Goal: Information Seeking & Learning: Understand process/instructions

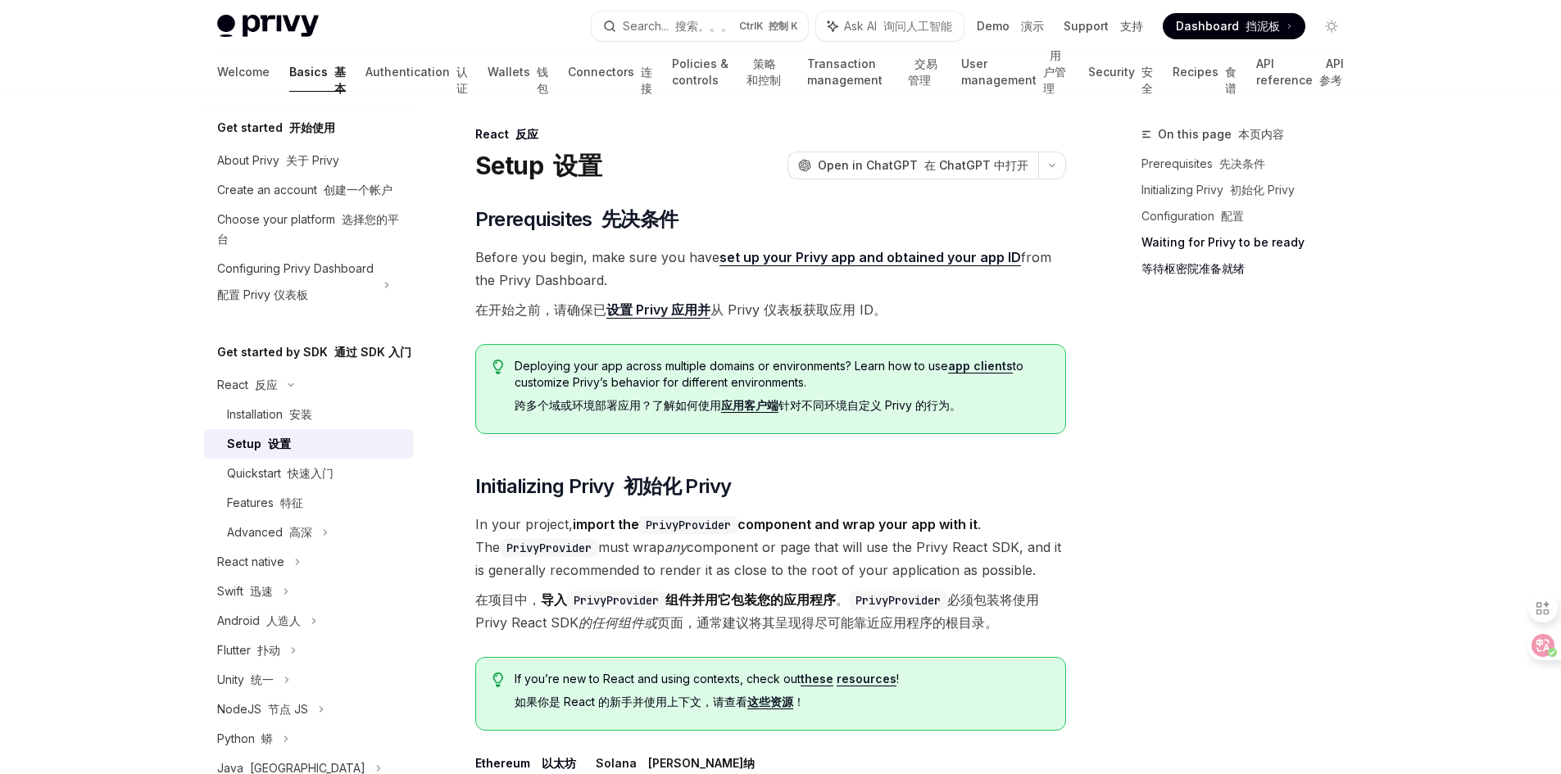
select select
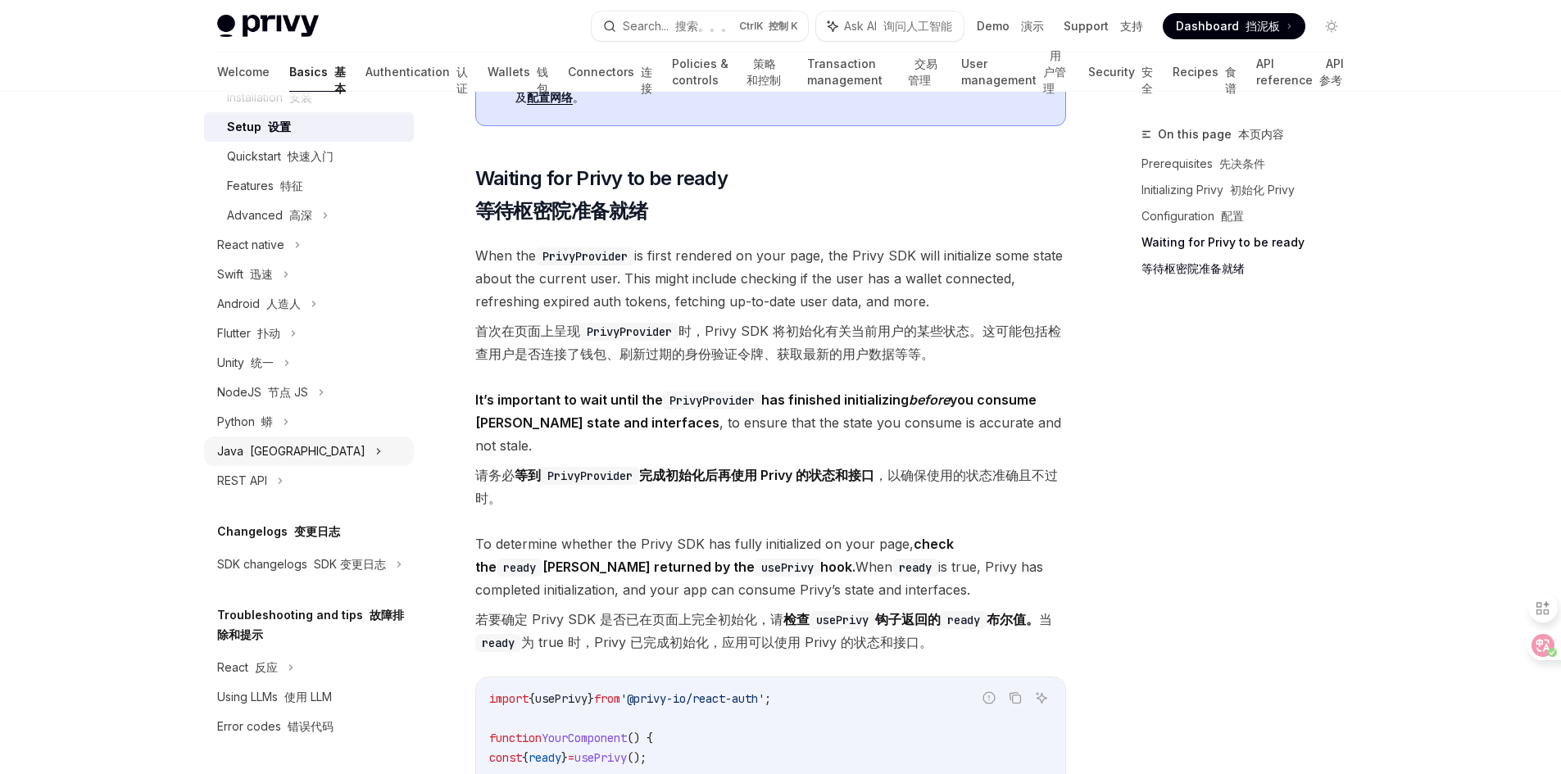
scroll to position [130, 0]
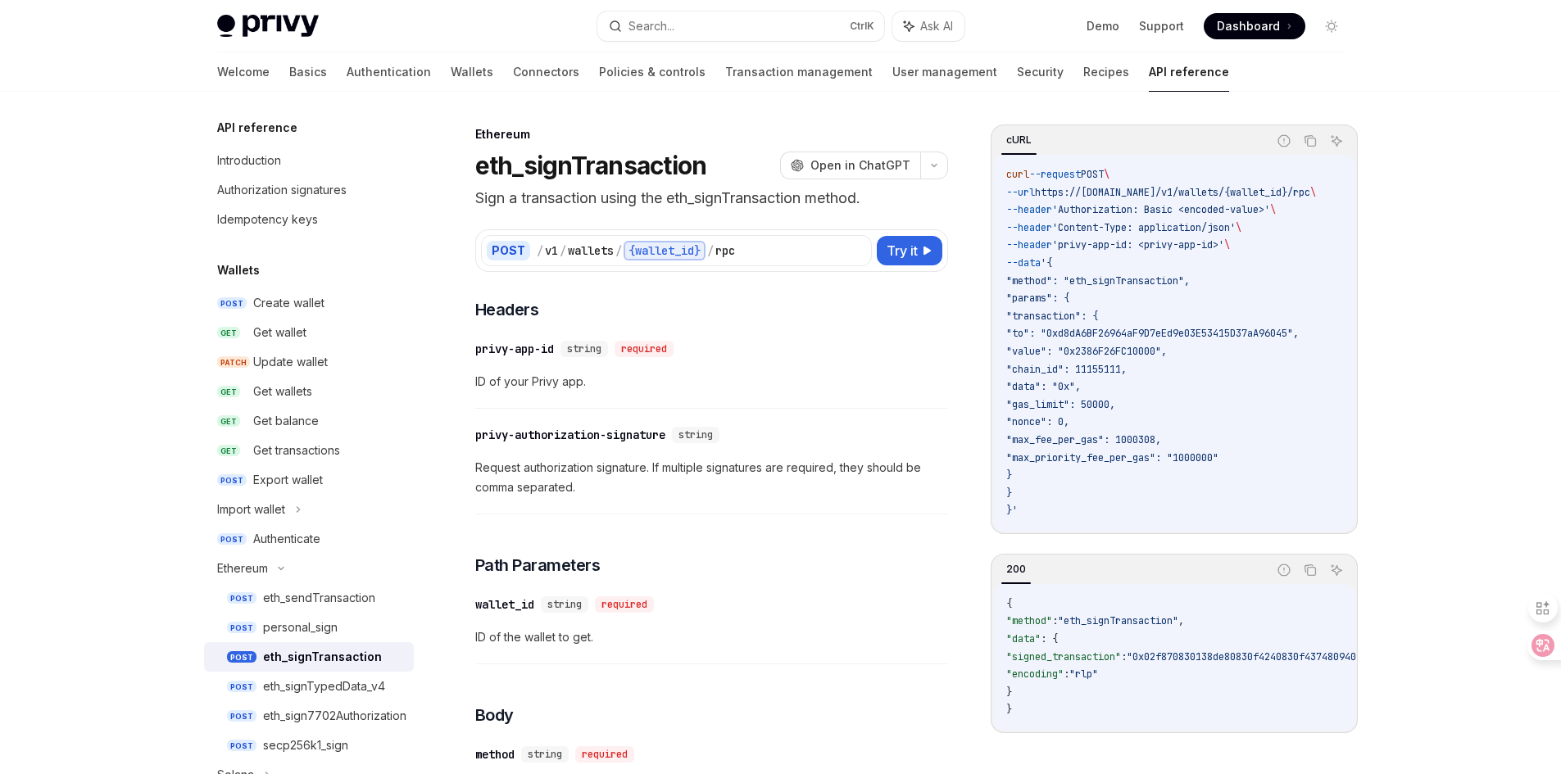
select select
click at [1541, 646] on icon at bounding box center [1530, 645] width 23 height 23
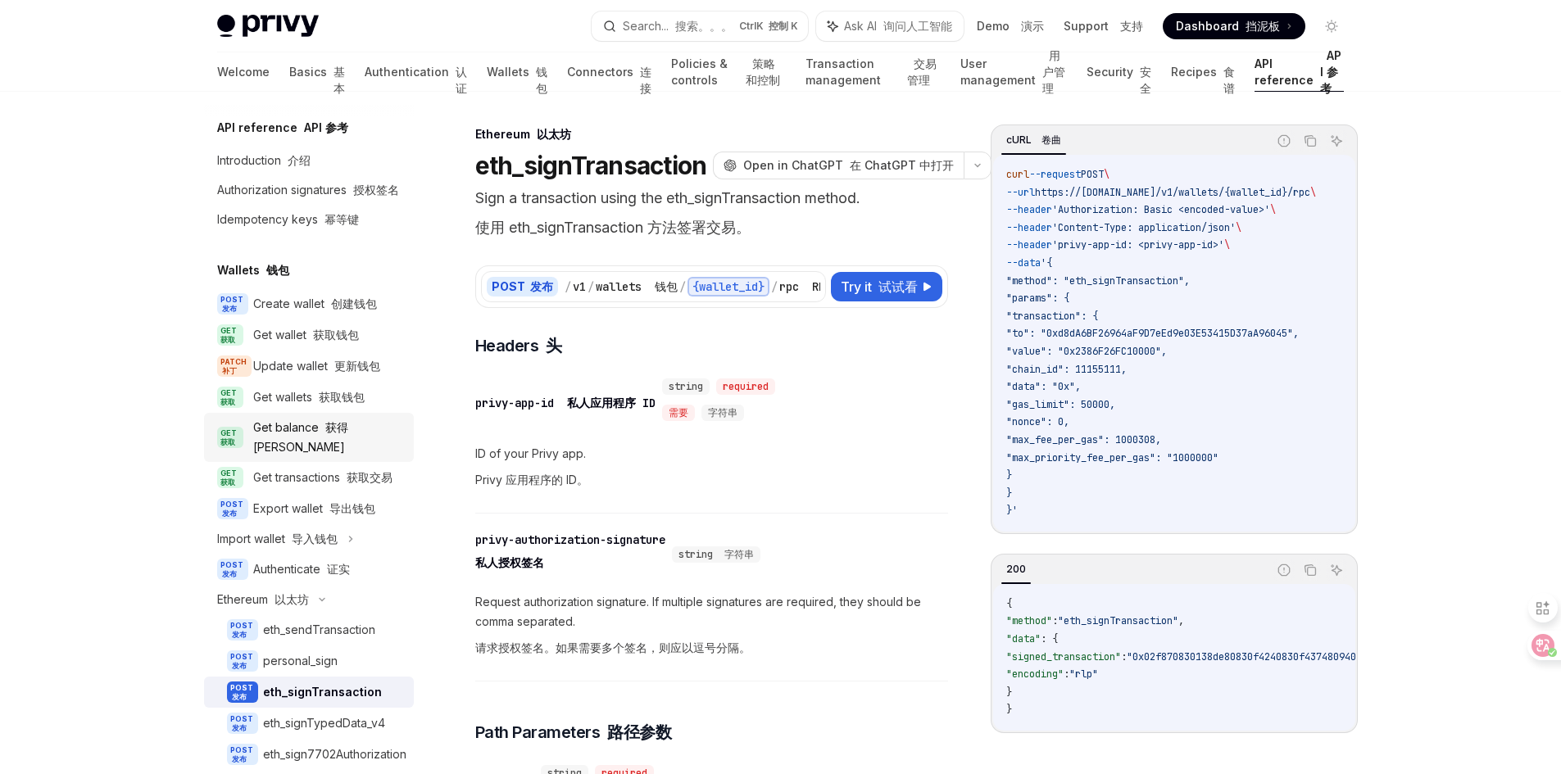
click at [302, 449] on div "Get balance 获得[PERSON_NAME]" at bounding box center [328, 437] width 151 height 39
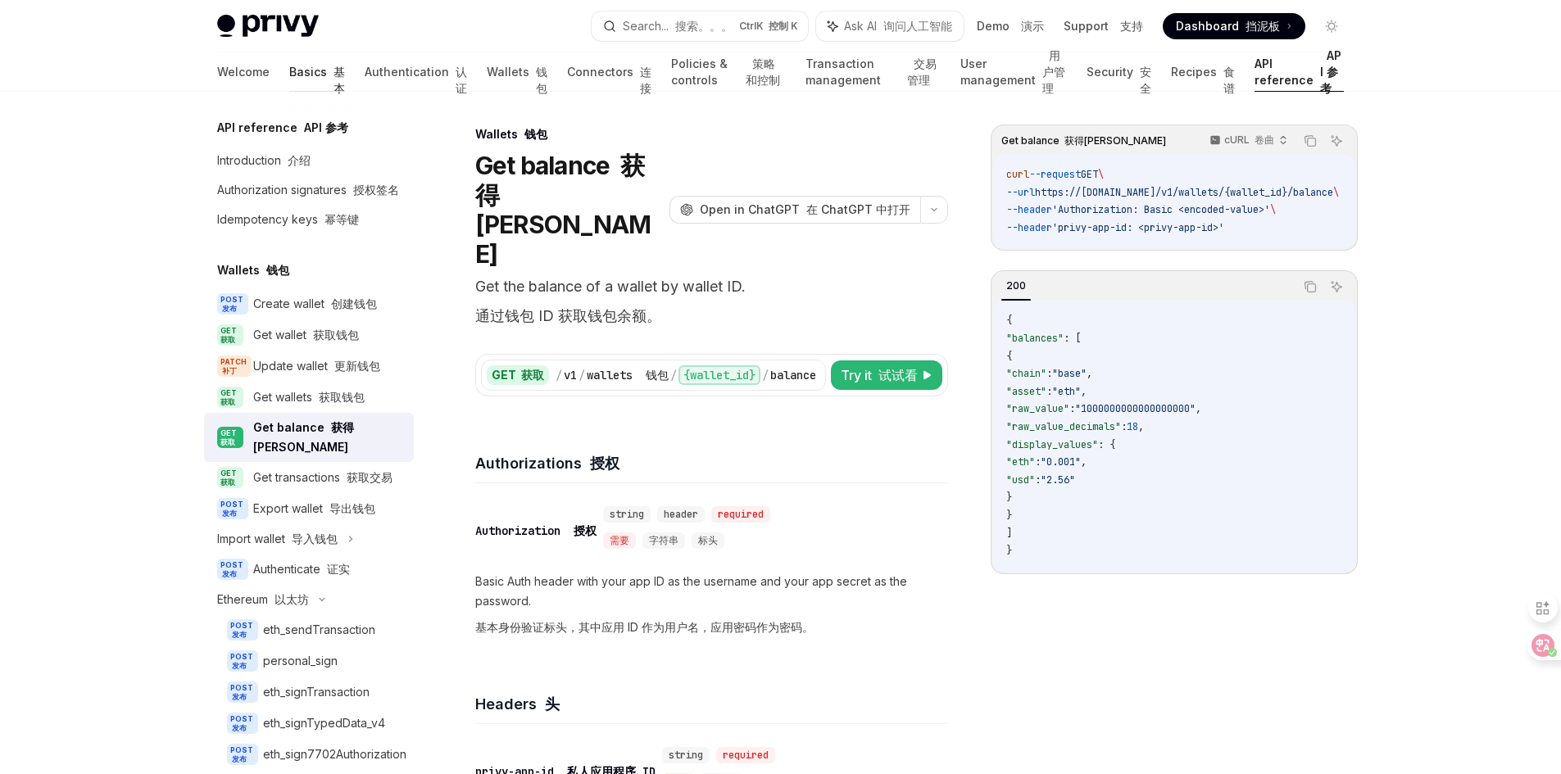
click at [289, 79] on link "Basics 基本" at bounding box center [317, 71] width 56 height 39
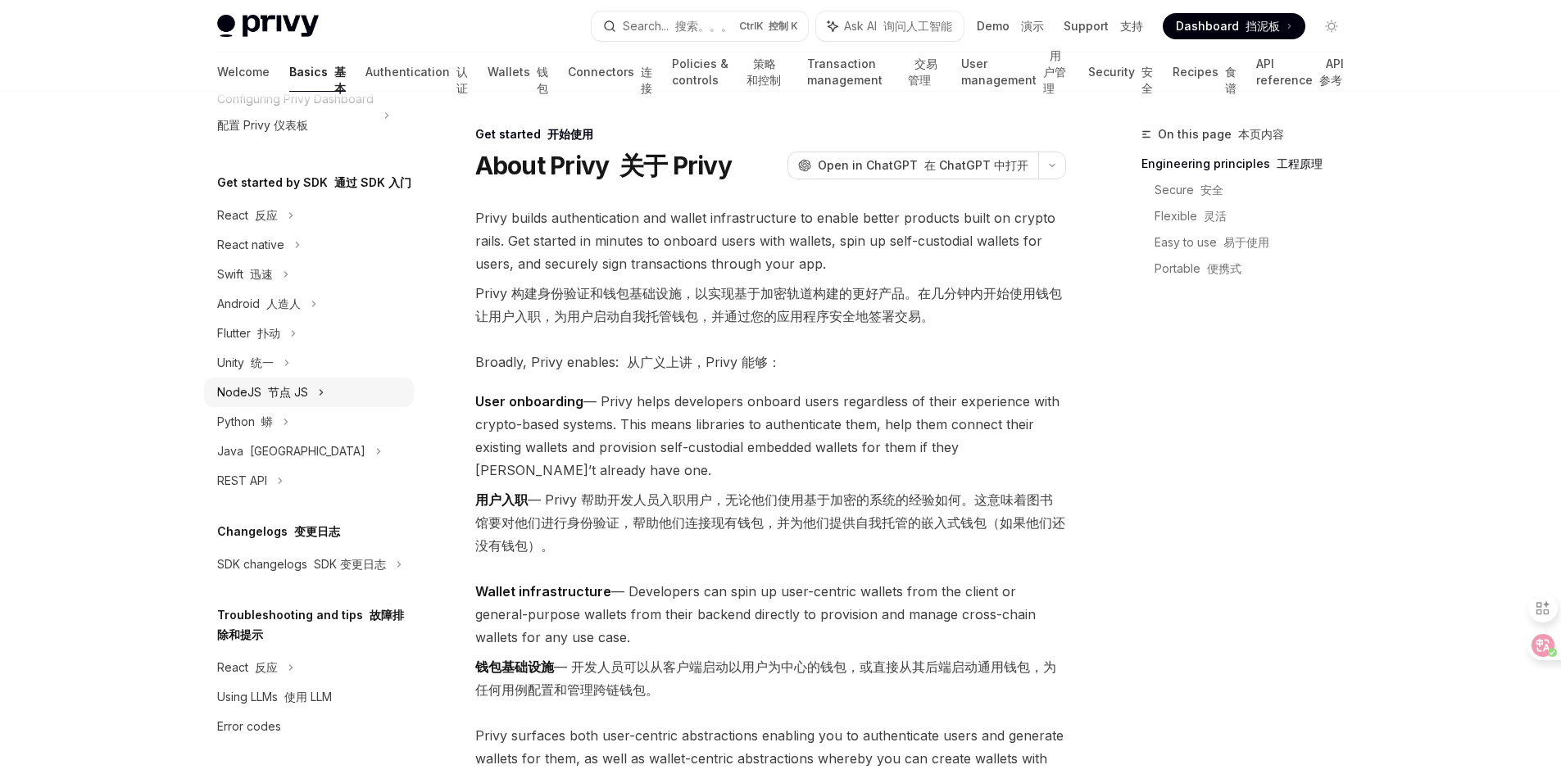
scroll to position [229, 0]
click at [278, 180] on div "Get started by SDK 通过 SDK 入门 React 反应 React native Swift 迅速 Android 人造人 Flutter…" at bounding box center [309, 334] width 210 height 323
click at [279, 201] on div "React 反应" at bounding box center [309, 215] width 210 height 29
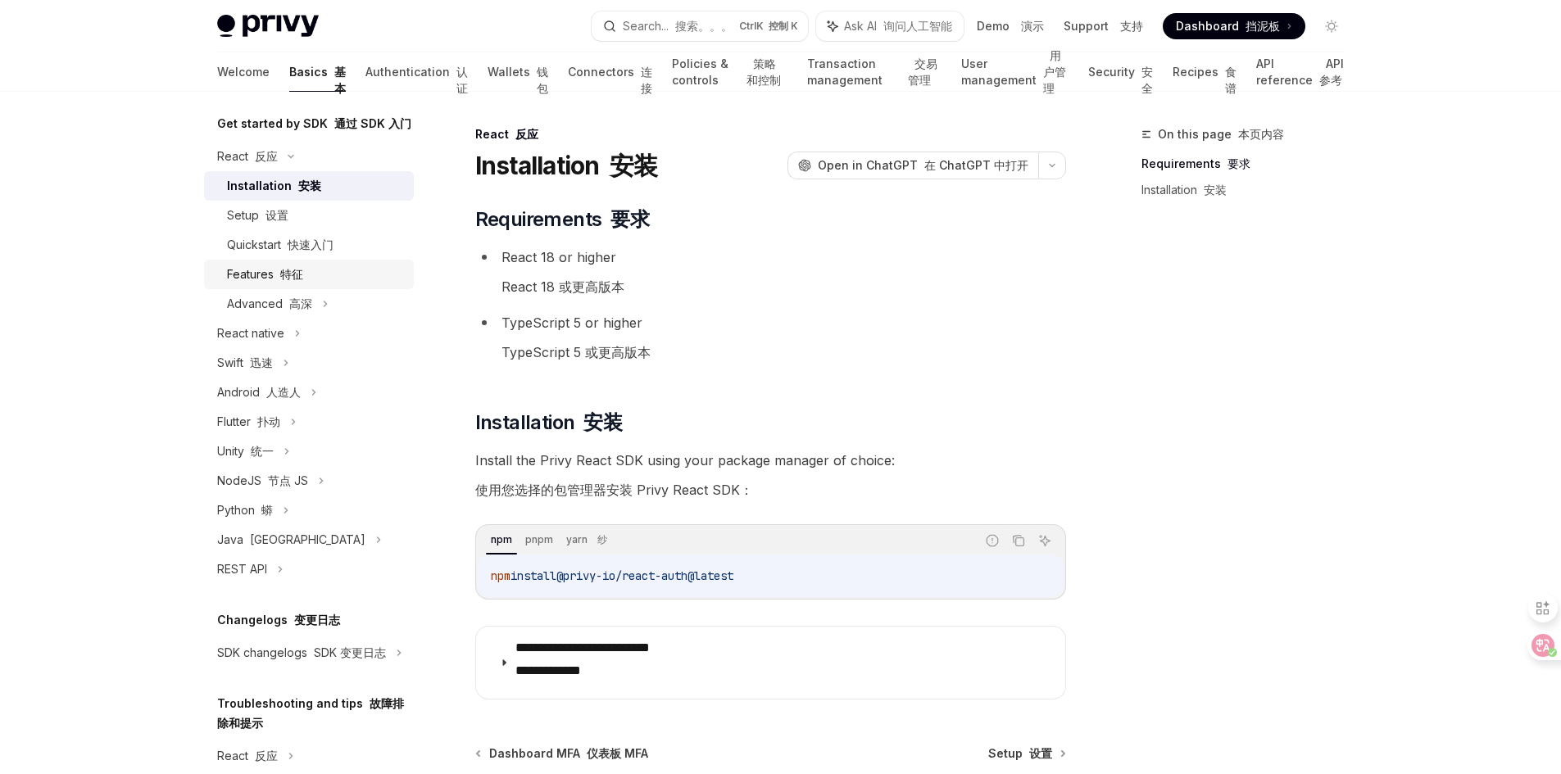
click at [282, 281] on font "特征" at bounding box center [291, 274] width 23 height 14
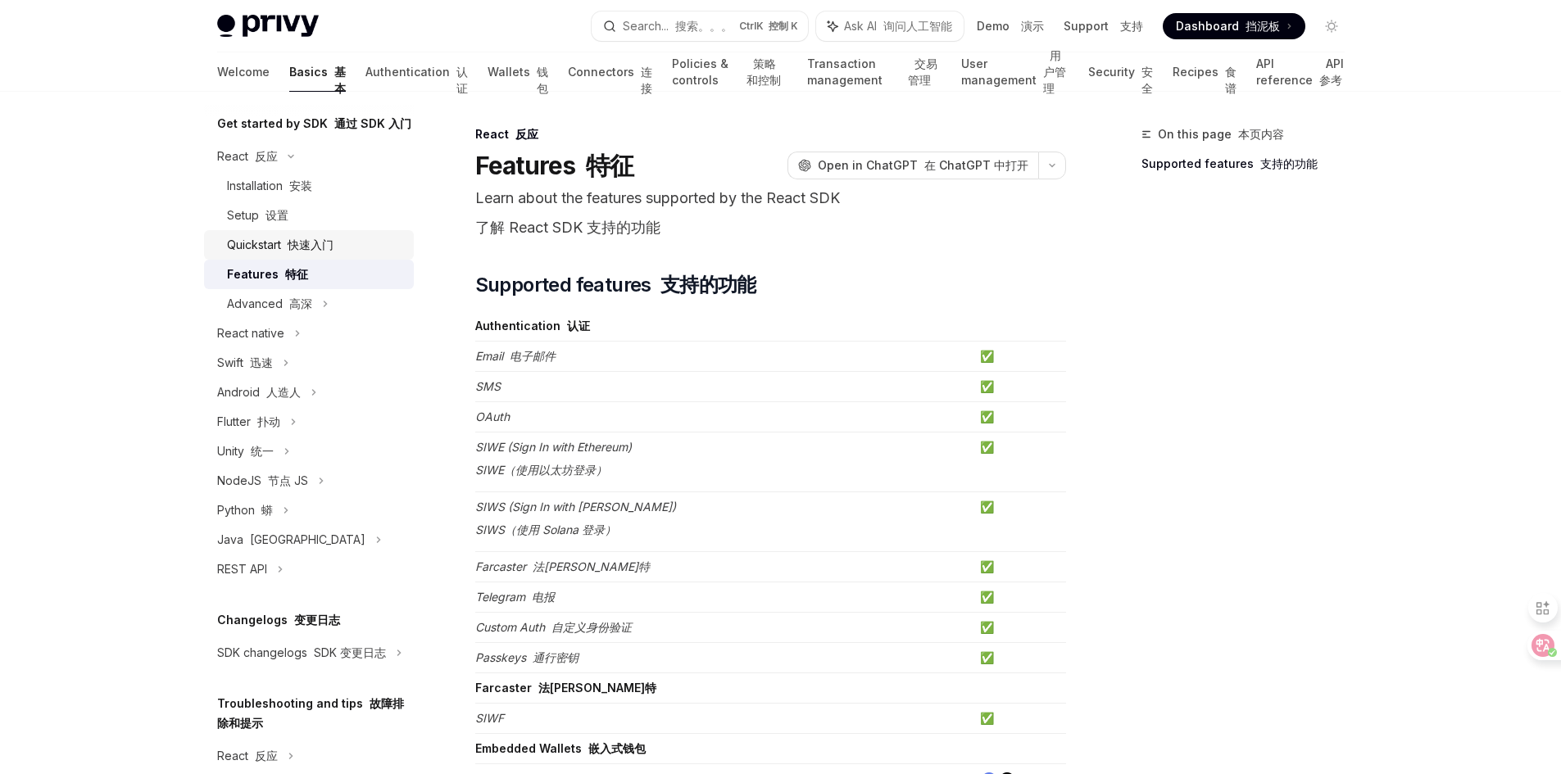
click at [284, 252] on font at bounding box center [284, 245] width 7 height 14
type textarea "*"
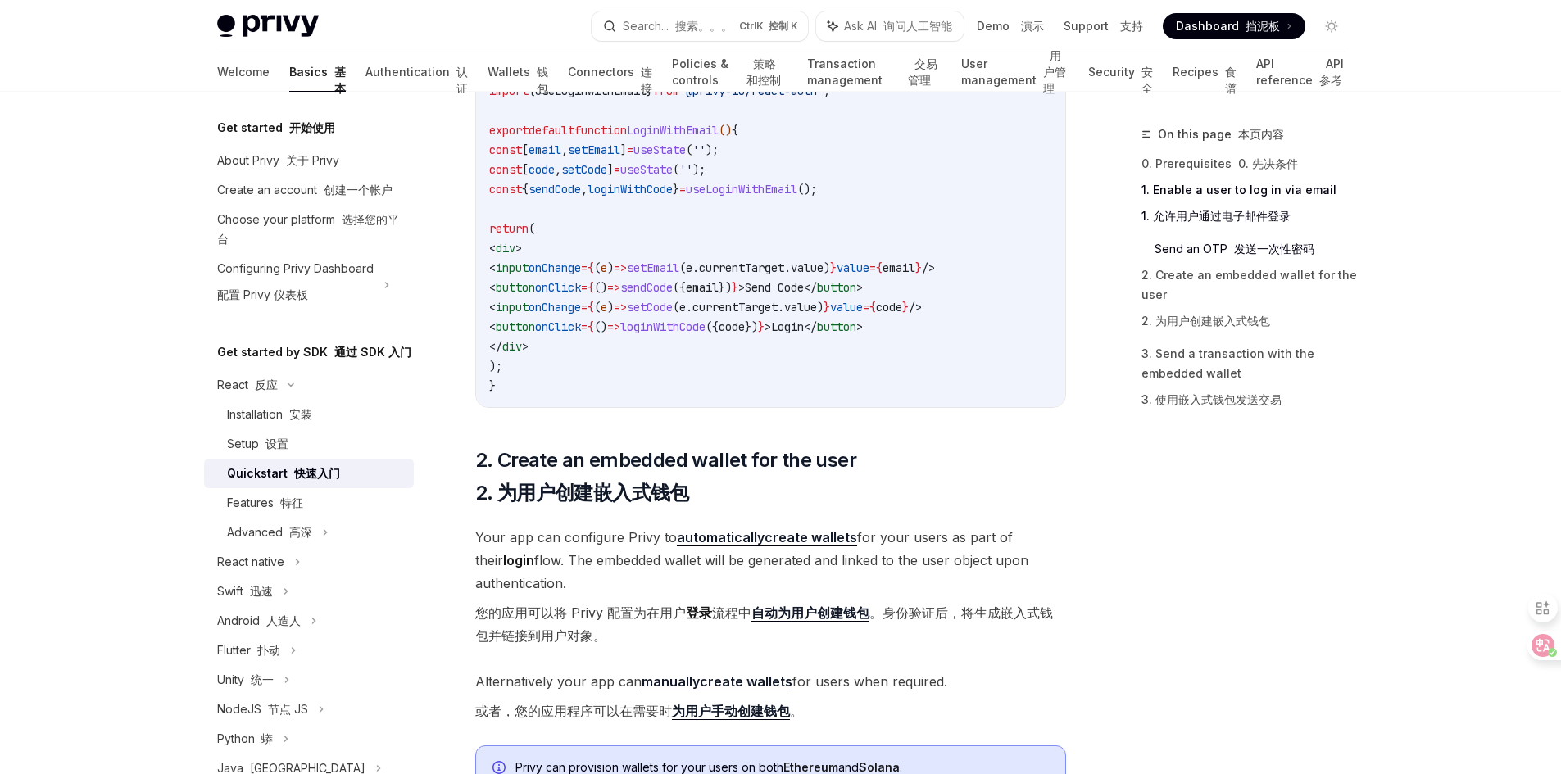
scroll to position [901, 0]
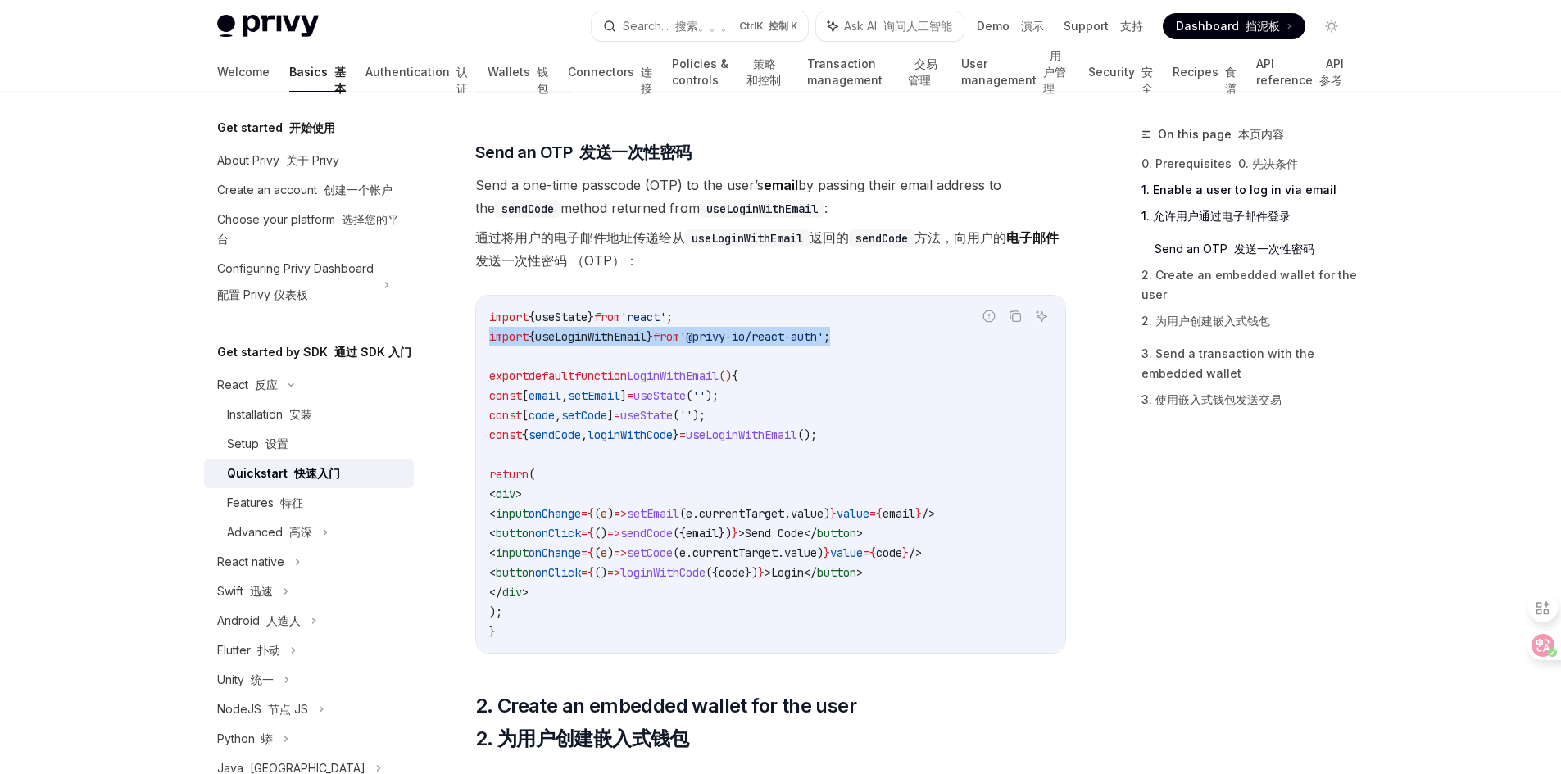
drag, startPoint x: 873, startPoint y: 337, endPoint x: 473, endPoint y: 338, distance: 399.9
click at [473, 338] on div "React 反应 Quickstart 快速入门 OpenAI Open in ChatGPT 在 ChatGPT 中打开 Learn how to auth…" at bounding box center [617, 664] width 905 height 2882
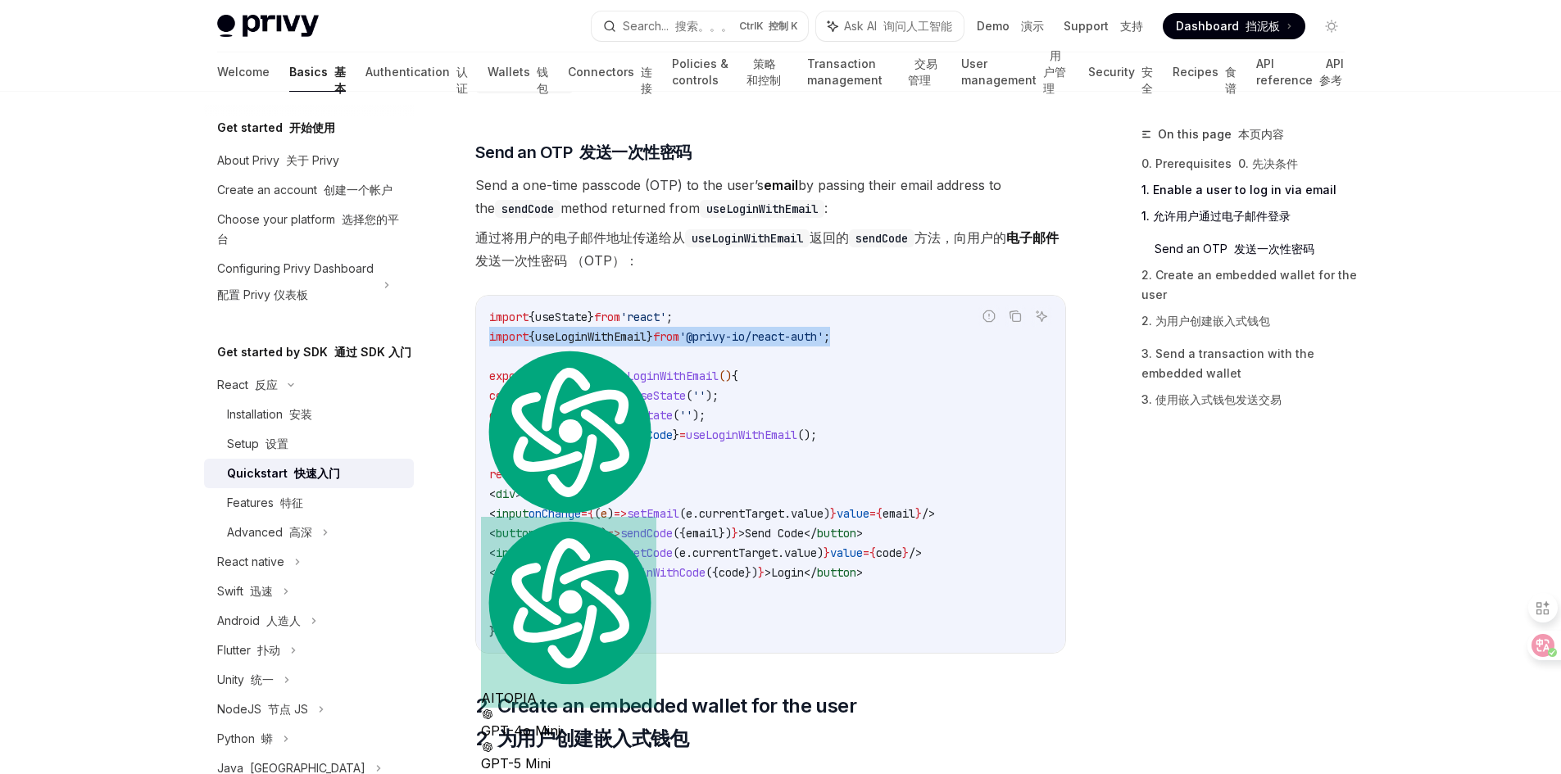
copy span "import { useLoginWithEmail } from '@privy-io/react-auth' ;"
click at [730, 442] on code "import { useState } from 'react' ; import { useLoginWithEmail } from '@privy-io…" at bounding box center [770, 474] width 563 height 334
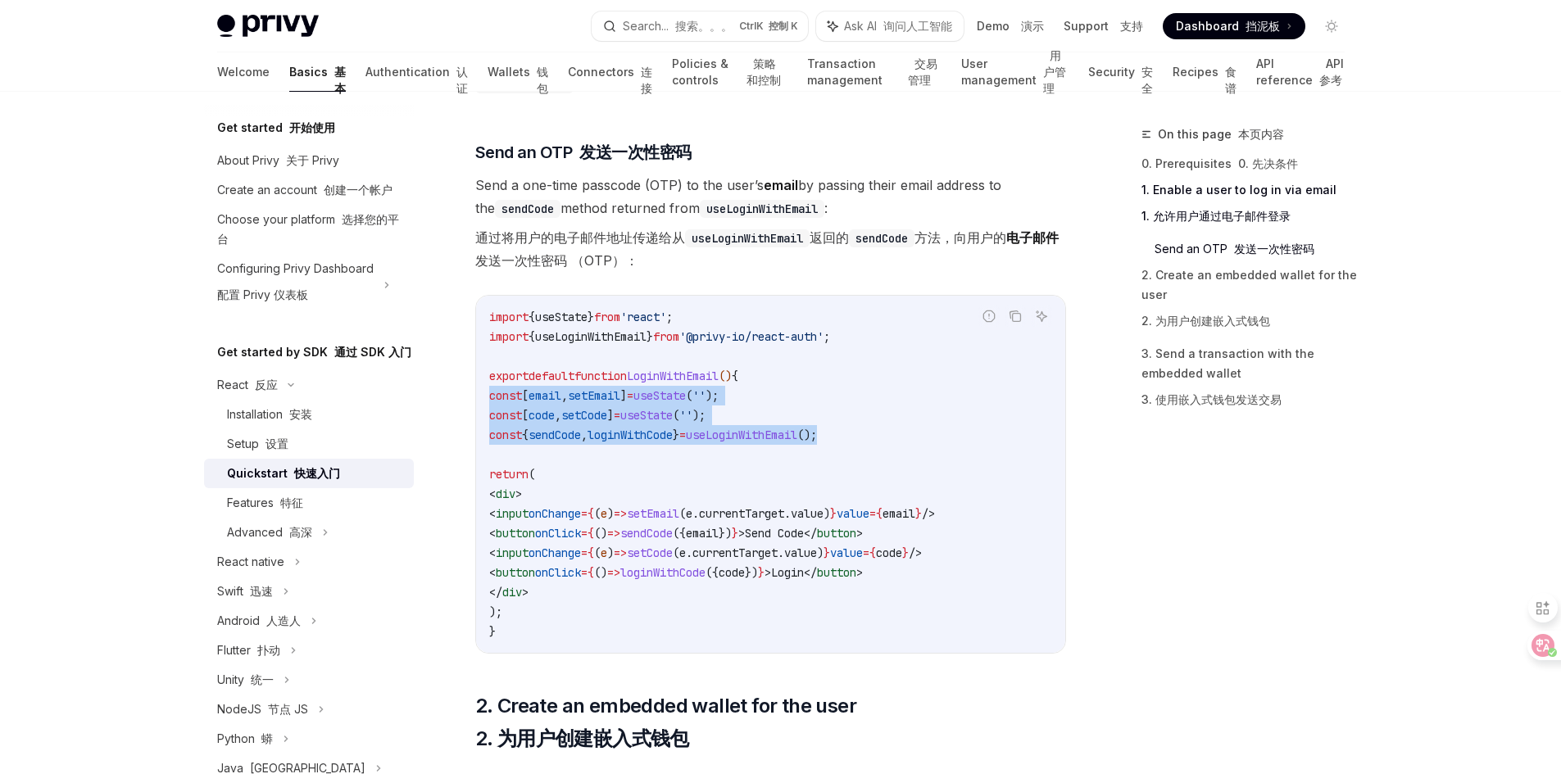
drag, startPoint x: 896, startPoint y: 434, endPoint x: 466, endPoint y: 397, distance: 431.8
click at [466, 397] on div "React 反应 Quickstart 快速入门 OpenAI Open in ChatGPT 在 ChatGPT 中打开 Learn how to auth…" at bounding box center [617, 664] width 905 height 2882
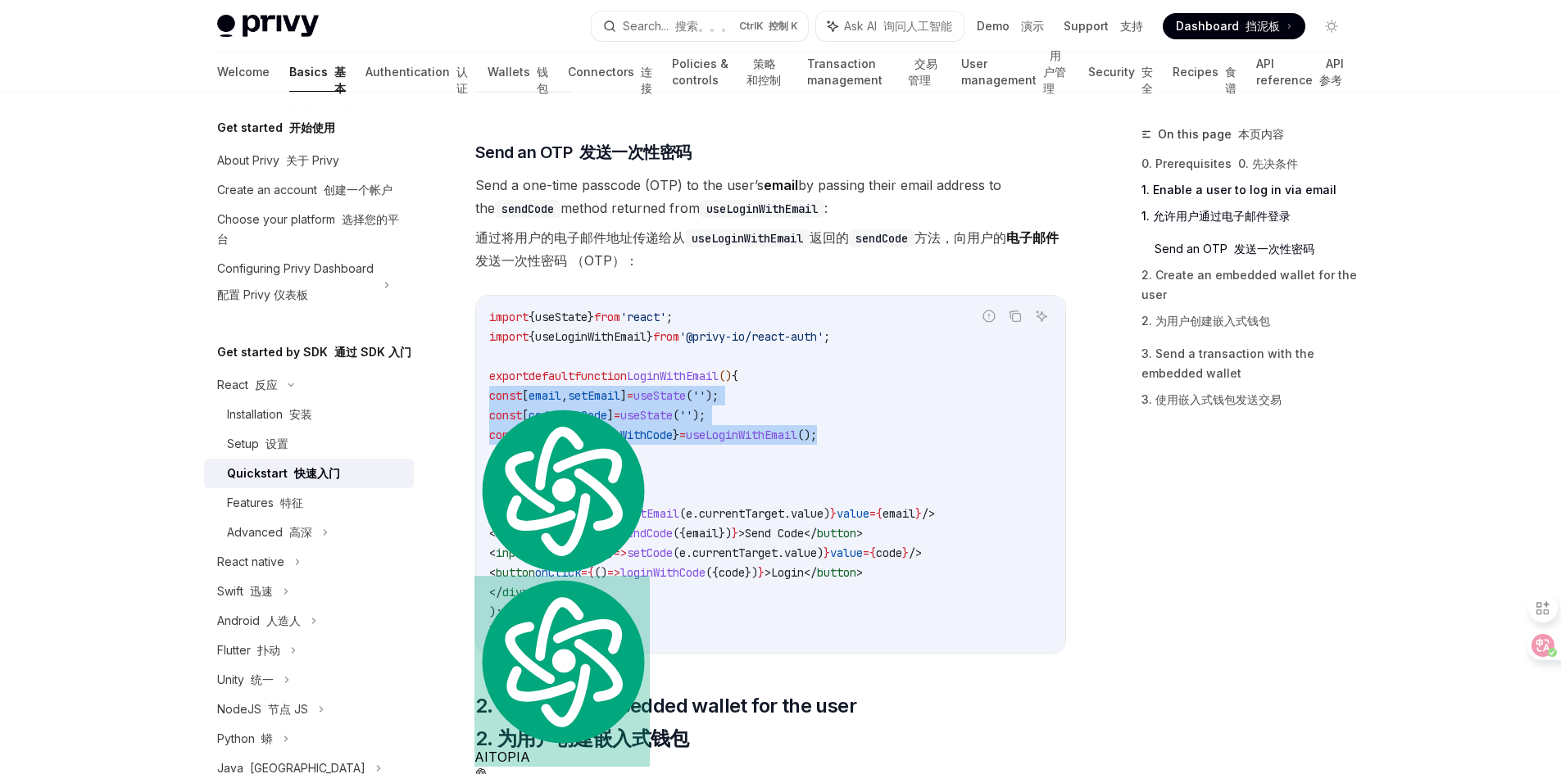
copy code "const [ email , setEmail ] = useState ( '' ); const [ code , setCode ] = useSta…"
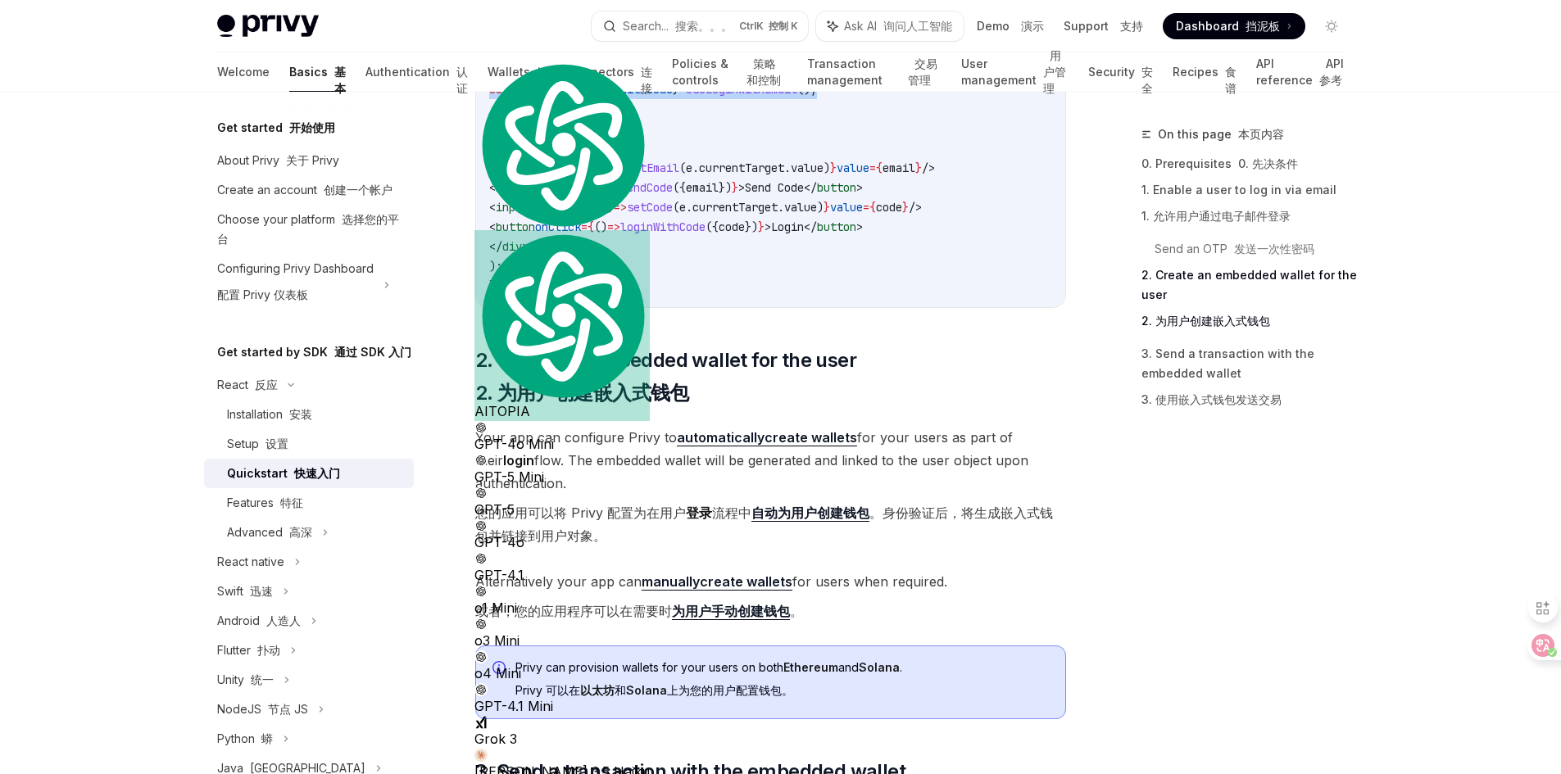
scroll to position [1065, 0]
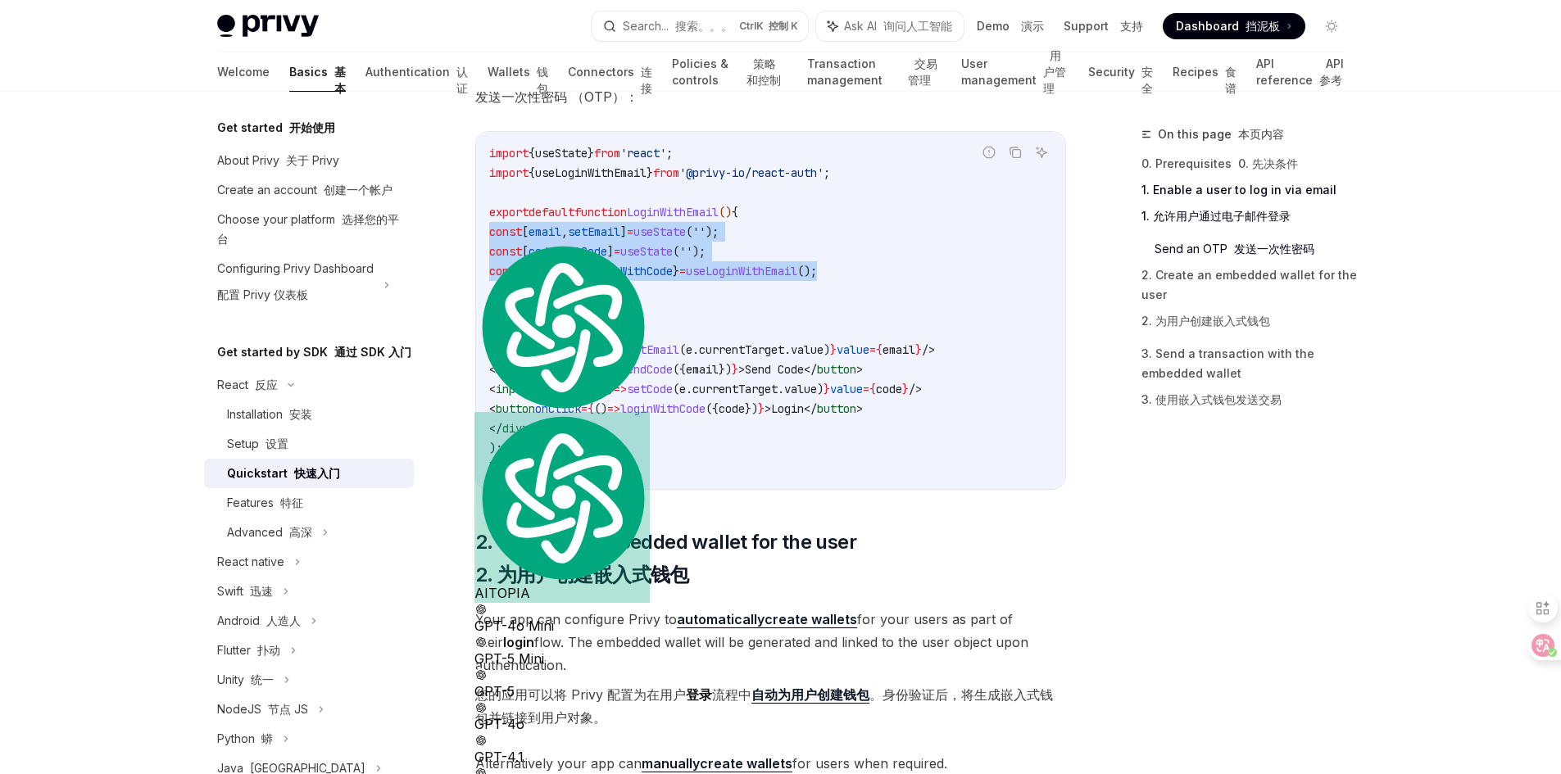
copy code "const [ email , setEmail ] = useState ( '' ); const [ code , setCode ] = useSta…"
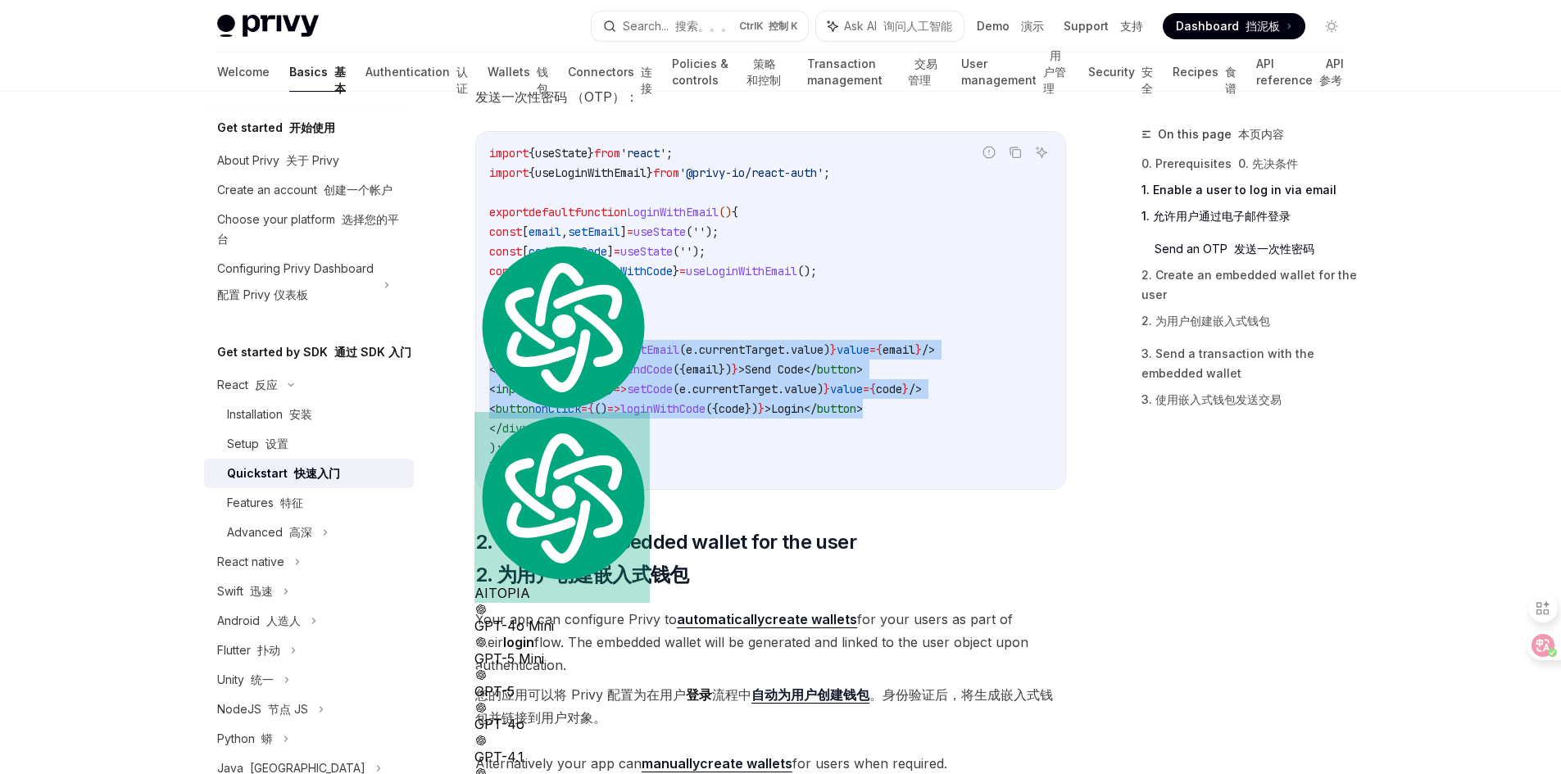
drag, startPoint x: 949, startPoint y: 408, endPoint x: 447, endPoint y: 355, distance: 504.3
click at [447, 355] on div "React 反应 Quickstart 快速入门 OpenAI Open in ChatGPT 在 ChatGPT 中打开 Learn how to auth…" at bounding box center [617, 500] width 905 height 2882
copy code "< input onChange = { ( e ) => setEmail ( e . currentTarget . value ) } value = …"
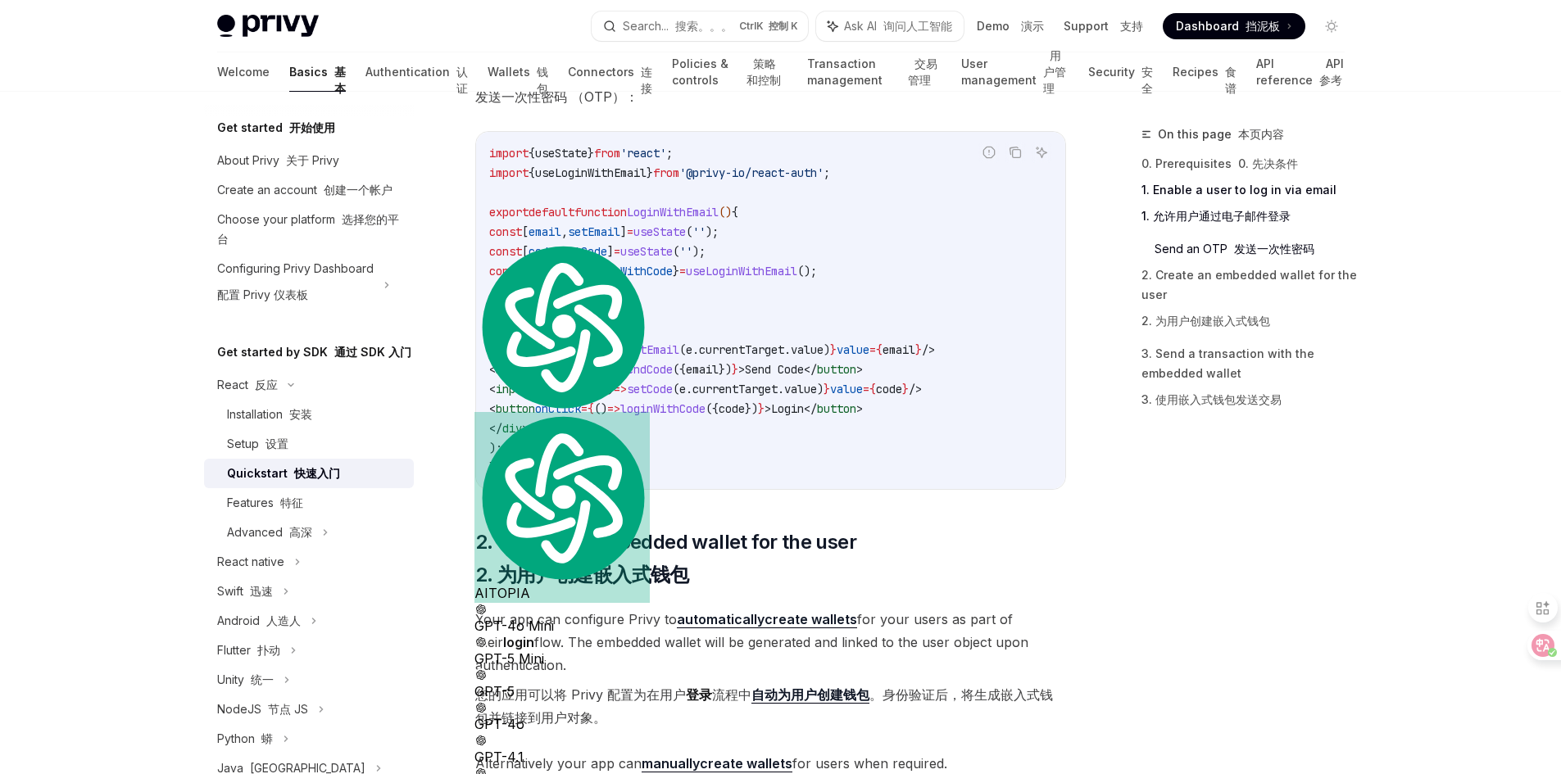
click at [705, 430] on code "import { useState } from 'react' ; import { useLoginWithEmail } from '@privy-io…" at bounding box center [770, 310] width 563 height 334
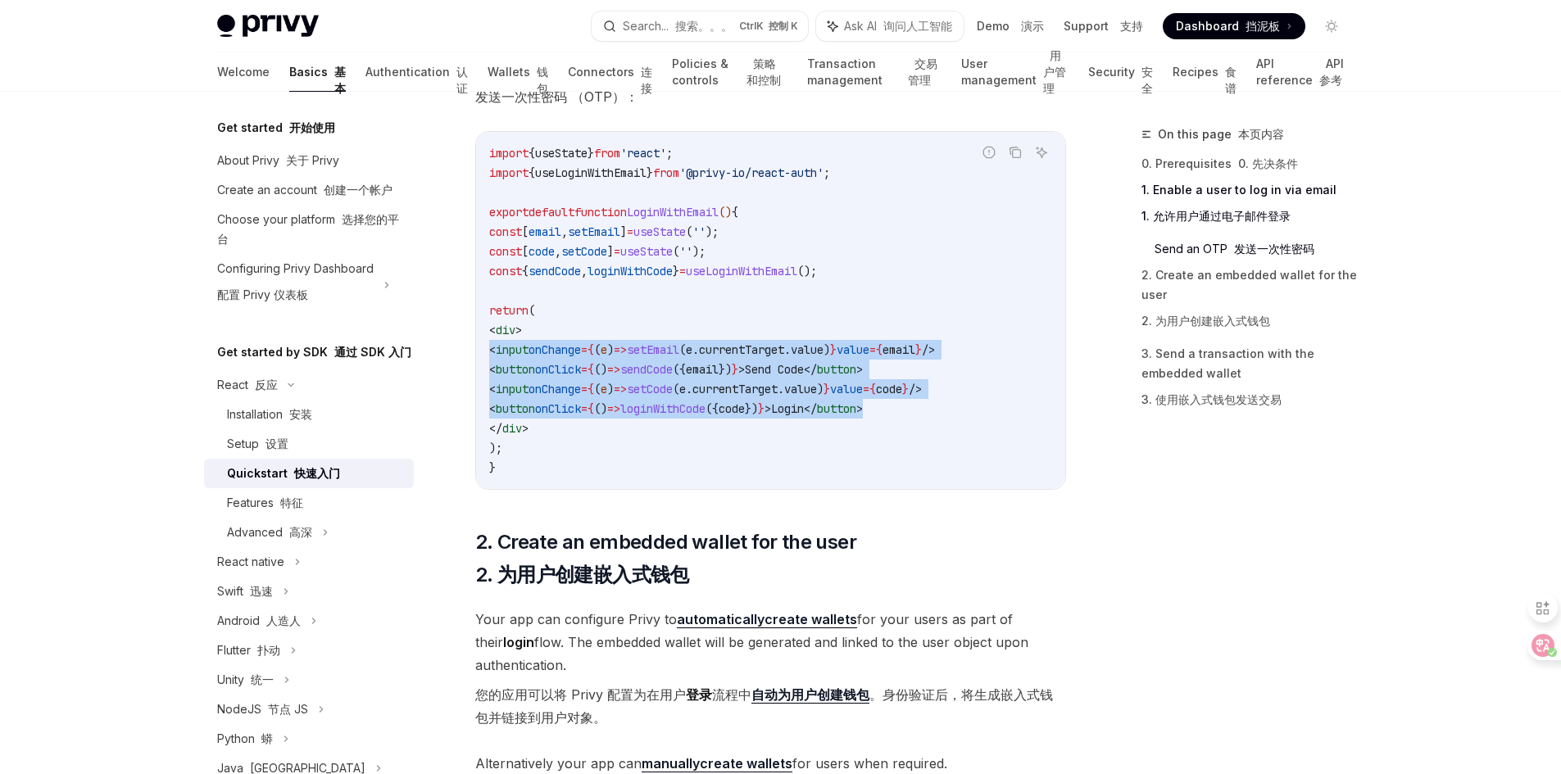
drag, startPoint x: 938, startPoint y: 407, endPoint x: 446, endPoint y: 346, distance: 496.3
click at [446, 346] on div "React 反应 Quickstart 快速入门 OpenAI Open in ChatGPT 在 ChatGPT 中打开 Learn how to auth…" at bounding box center [617, 500] width 905 height 2882
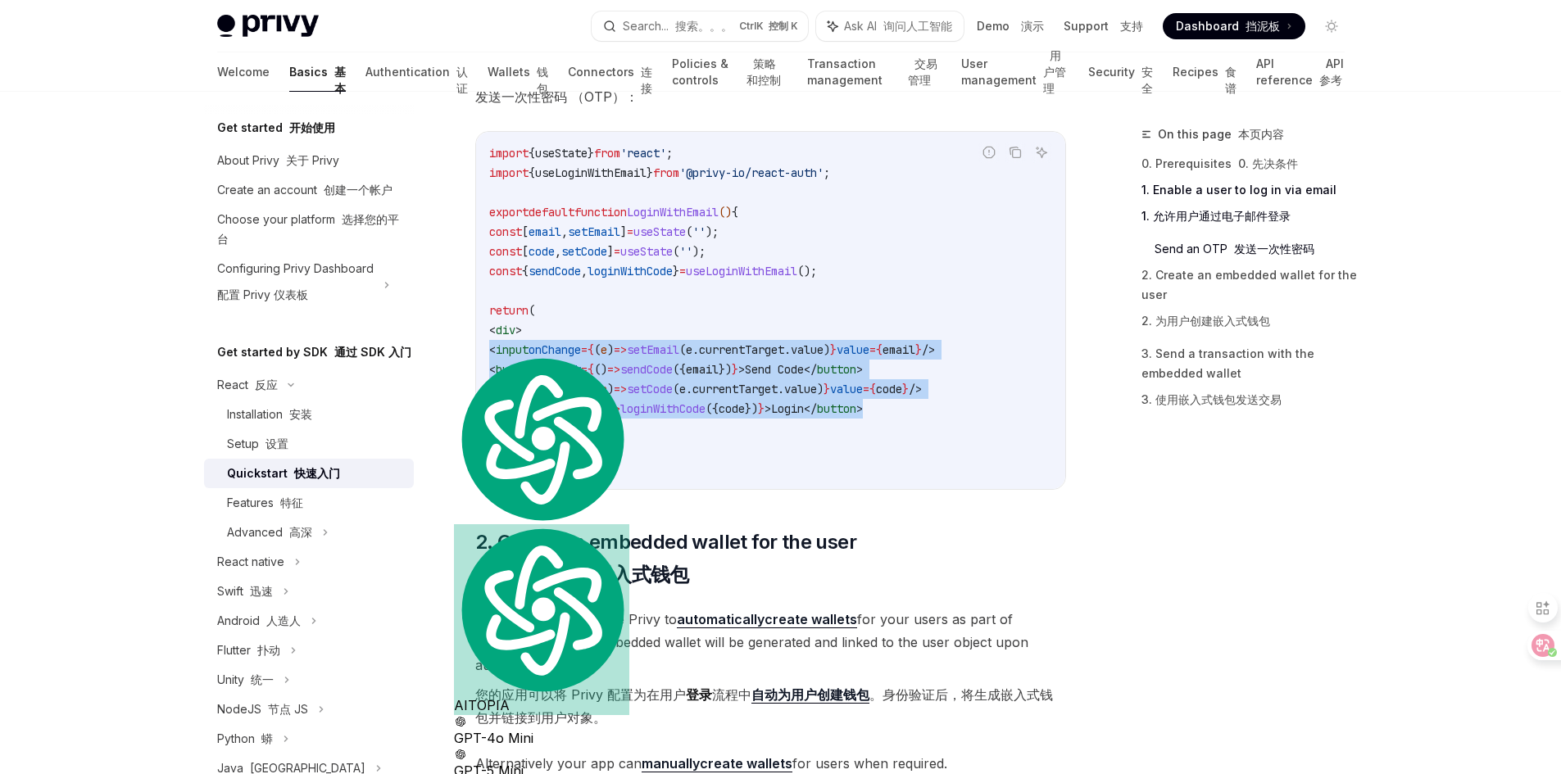
copy code "< input onChange = { ( e ) => setEmail ( e . currentTarget . value ) } value = …"
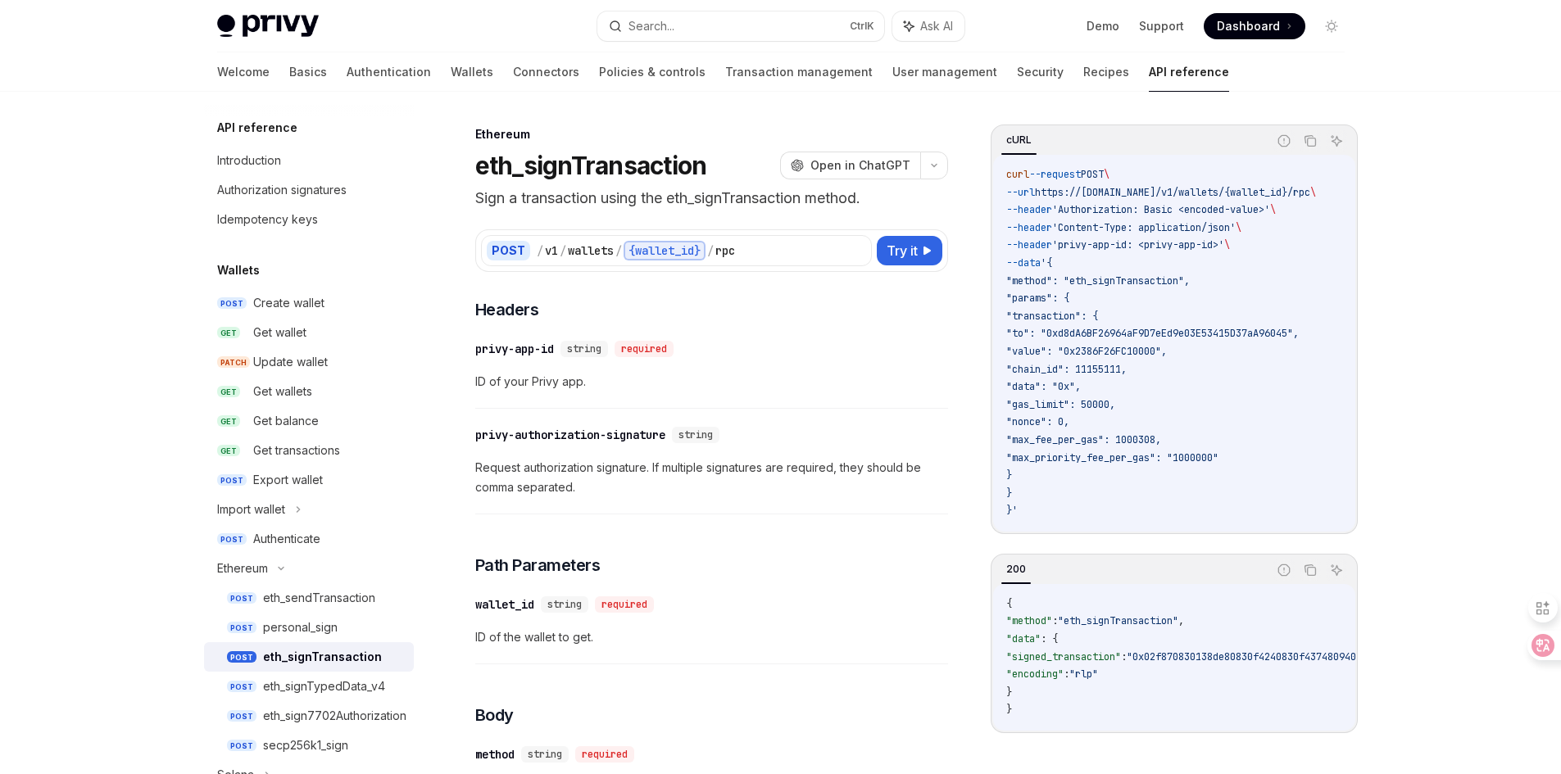
select select
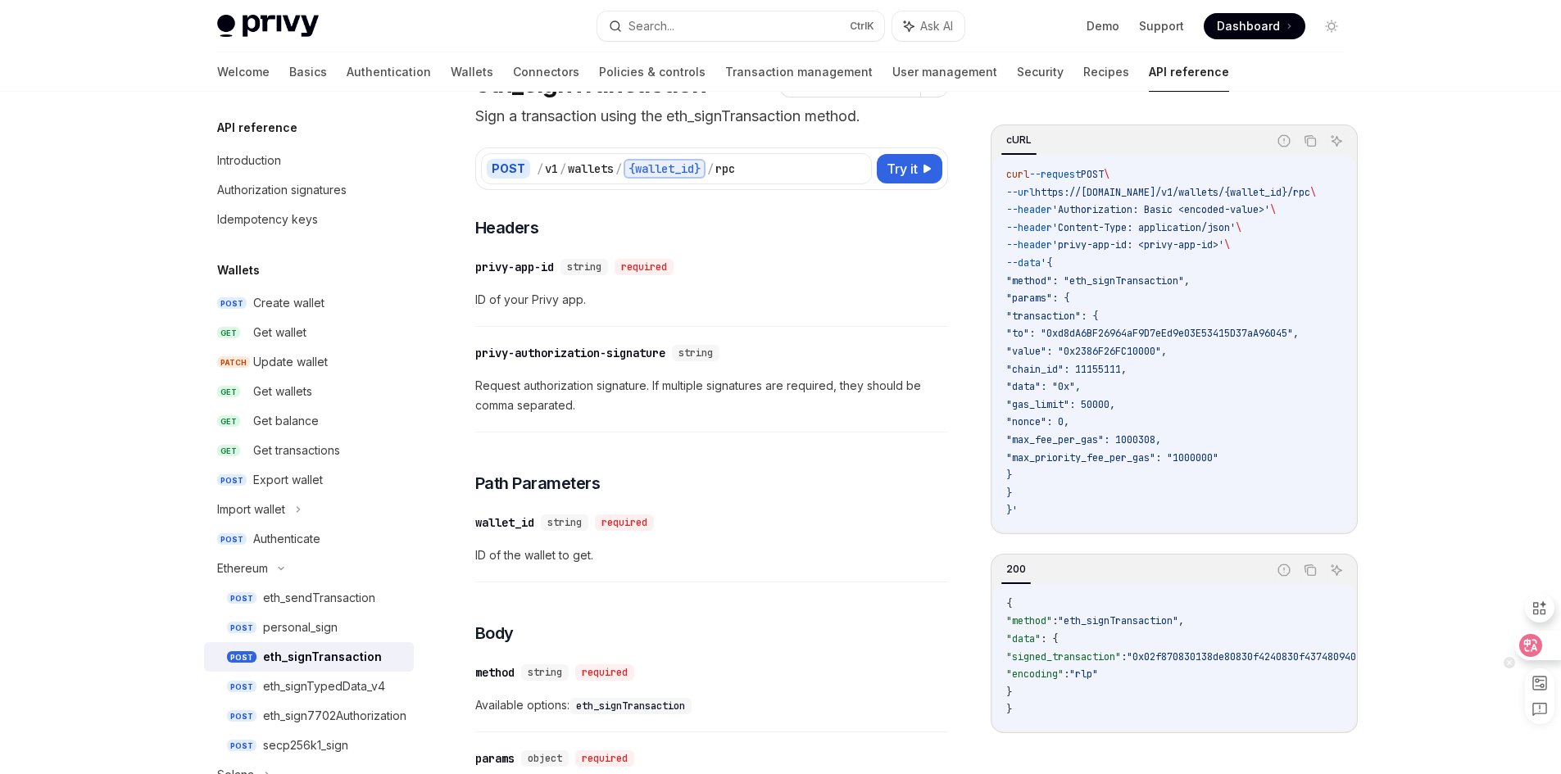
click at [1534, 645] on icon at bounding box center [1531, 645] width 14 height 13
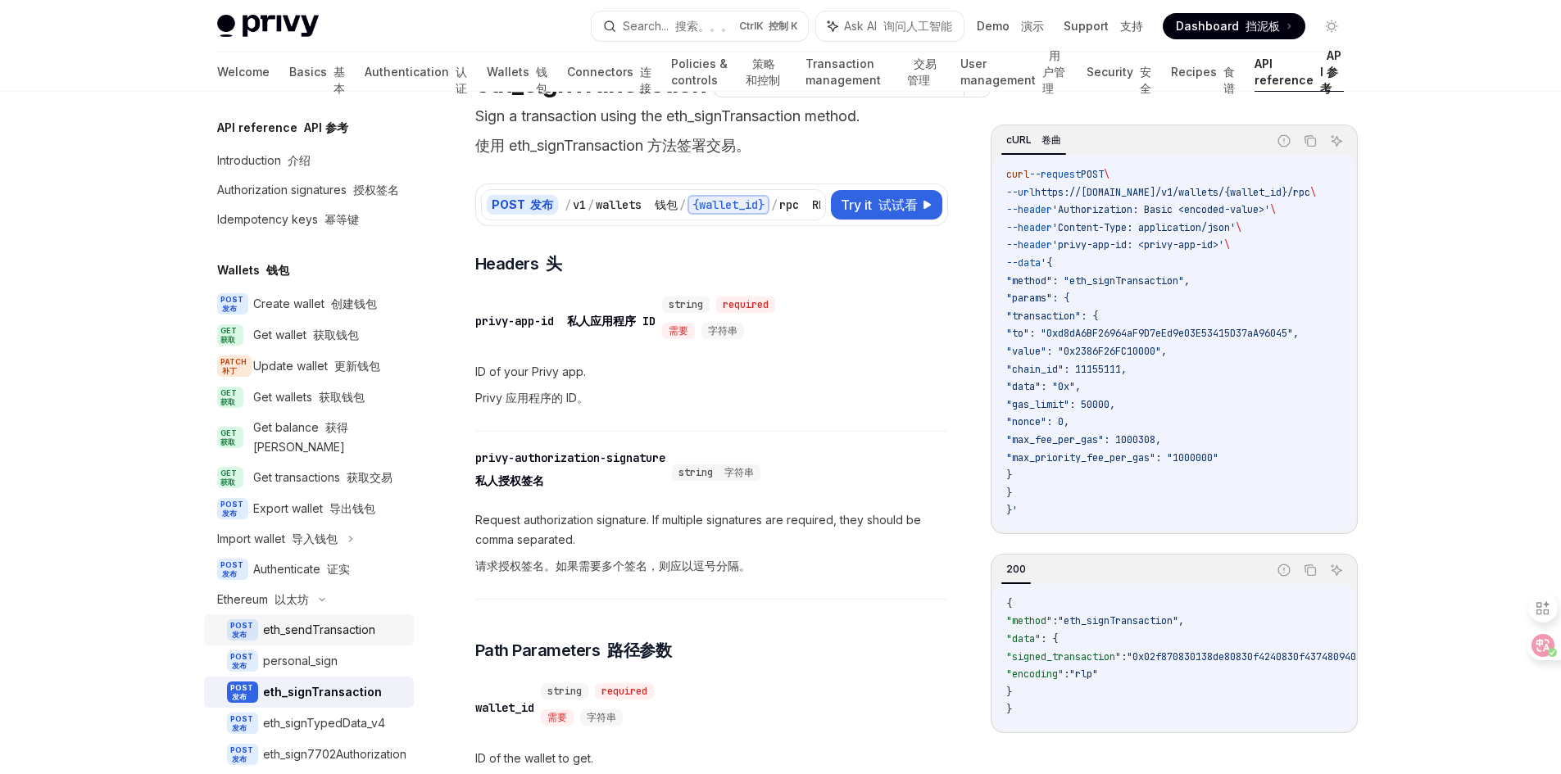
click at [292, 646] on link "POST 发布 eth_sendTransaction" at bounding box center [309, 630] width 210 height 31
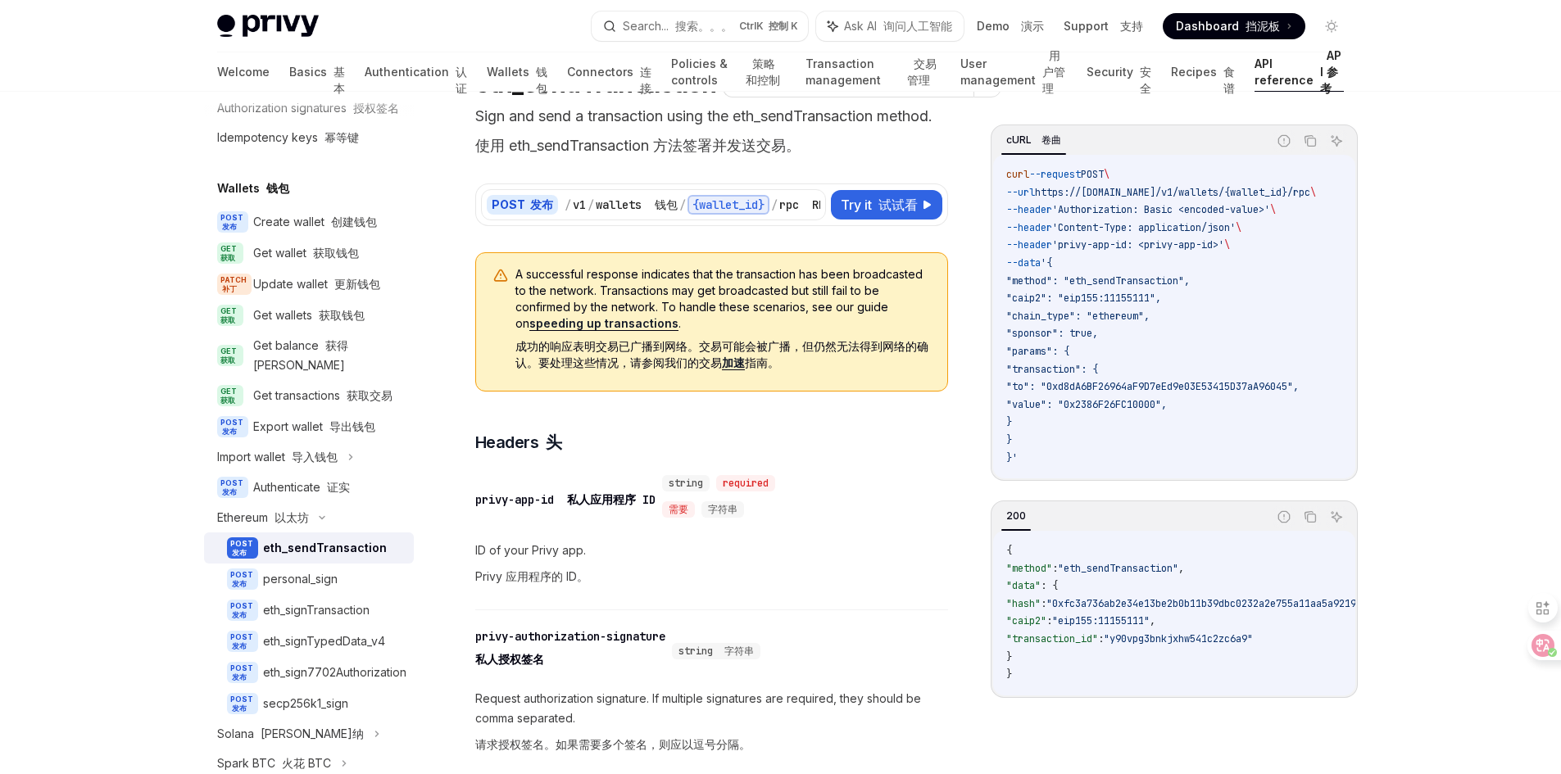
scroll to position [164, 0]
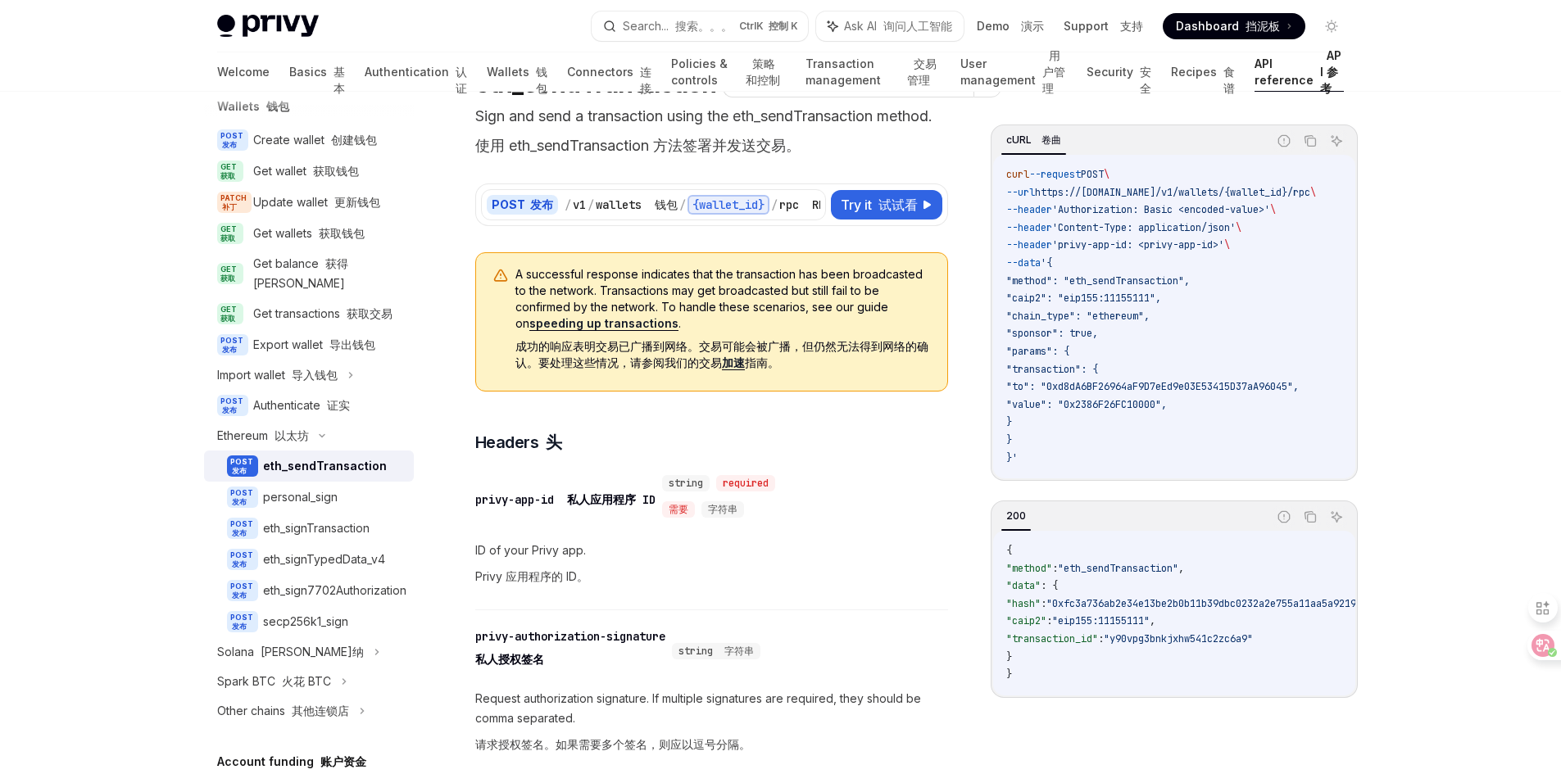
click at [298, 507] on div "personal_sign" at bounding box center [300, 498] width 75 height 20
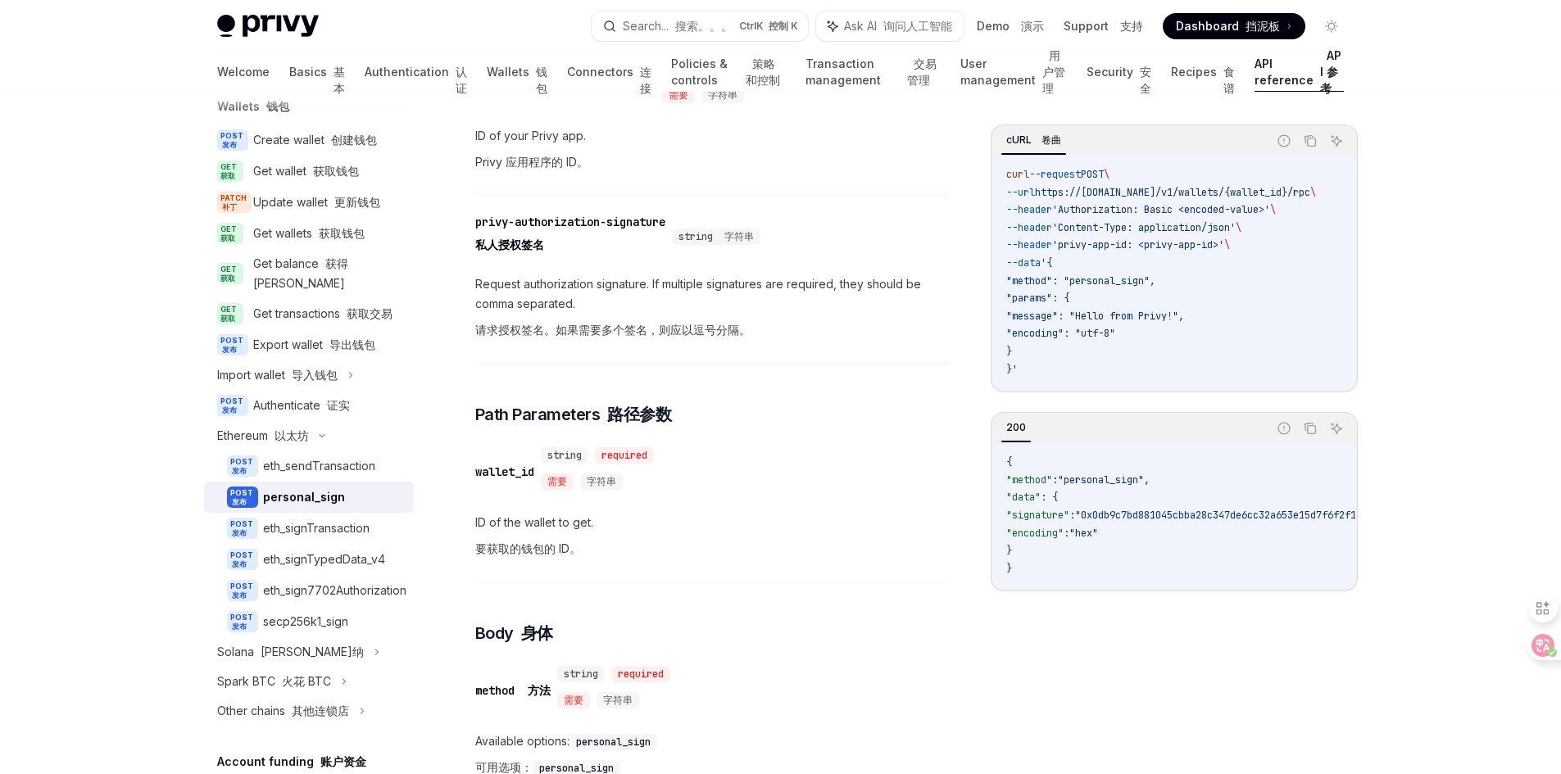
scroll to position [328, 0]
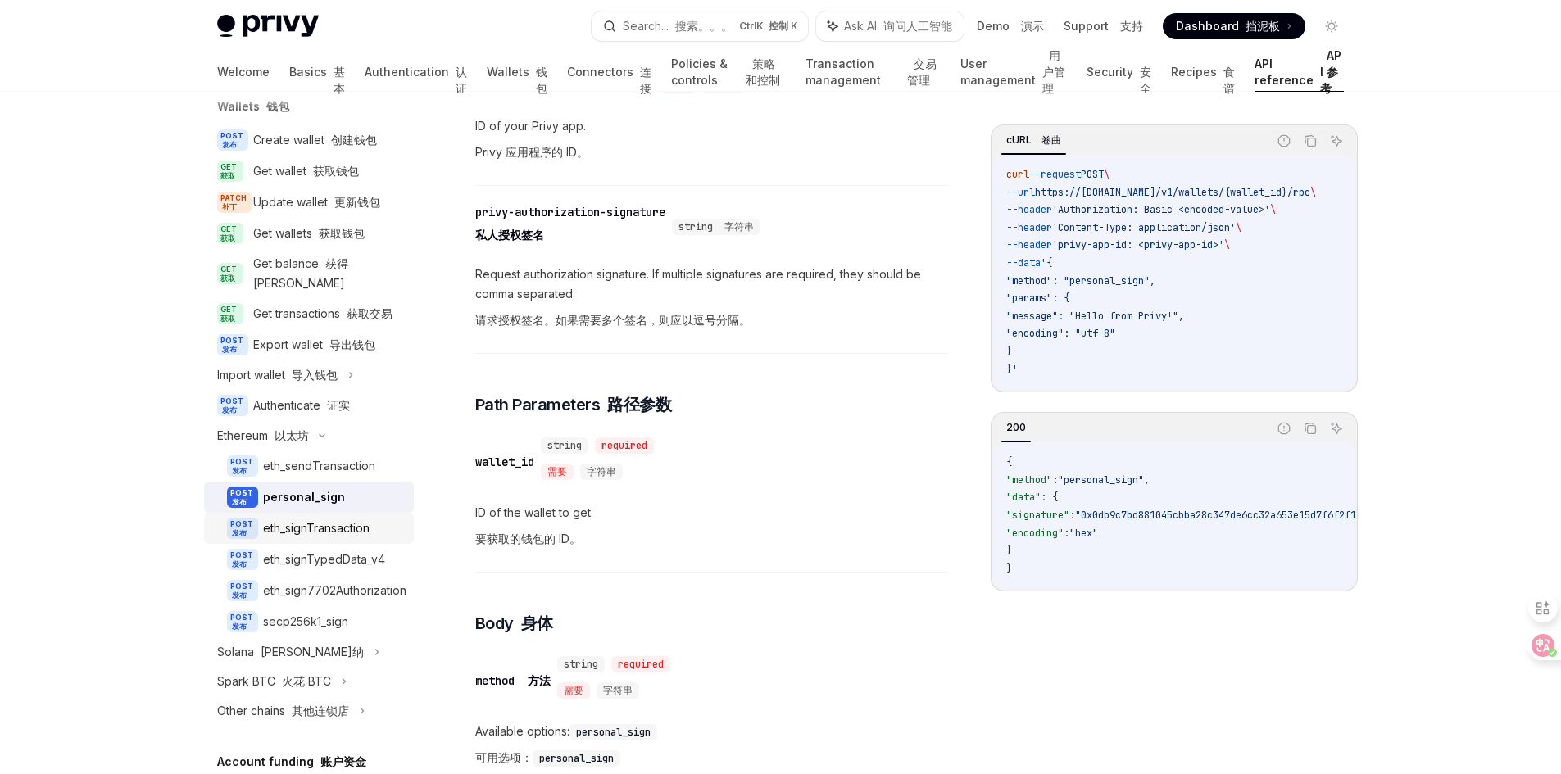
click at [335, 538] on div "eth_signTransaction" at bounding box center [316, 529] width 107 height 20
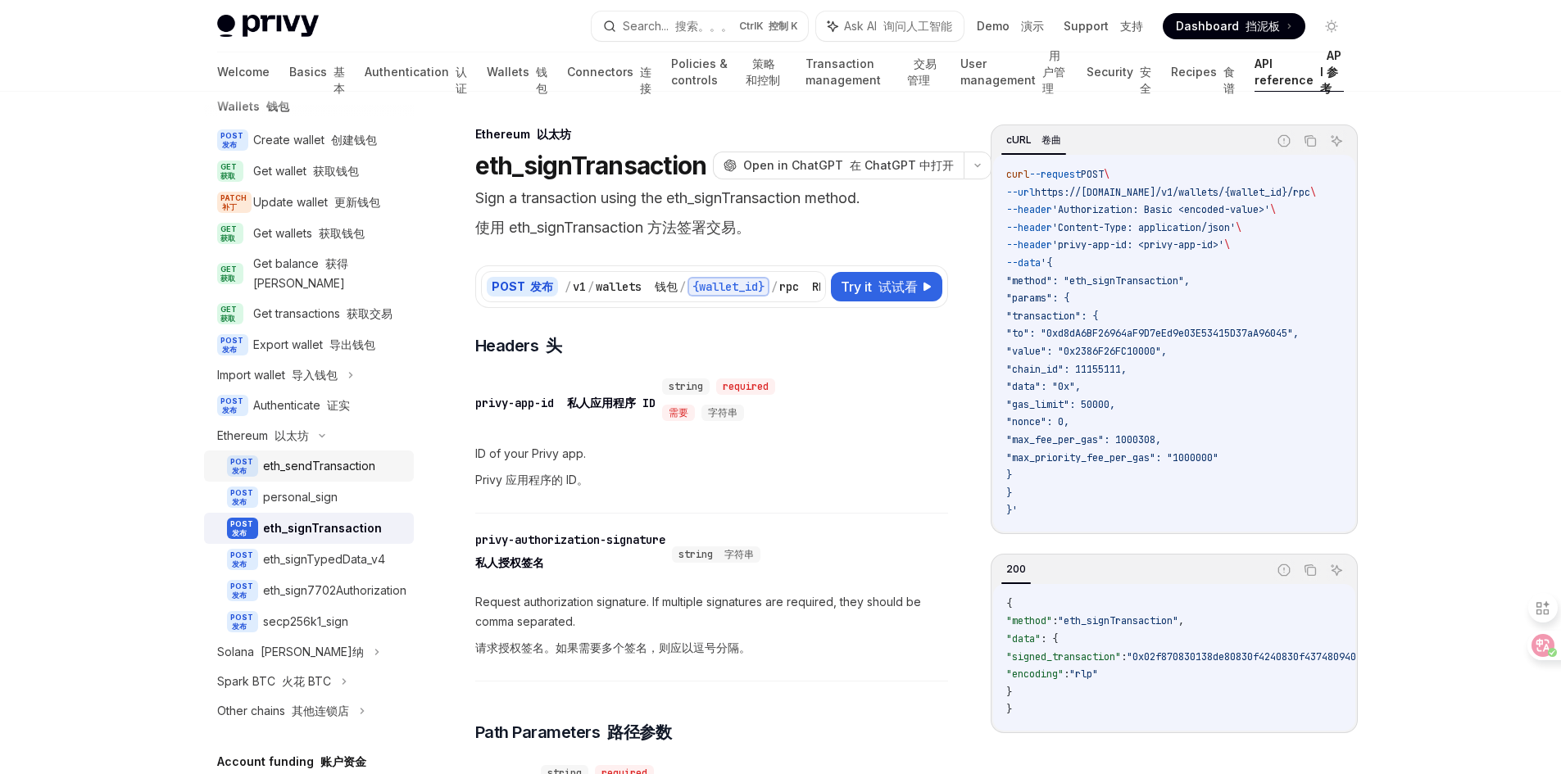
click at [321, 476] on div "eth_sendTransaction" at bounding box center [319, 466] width 112 height 20
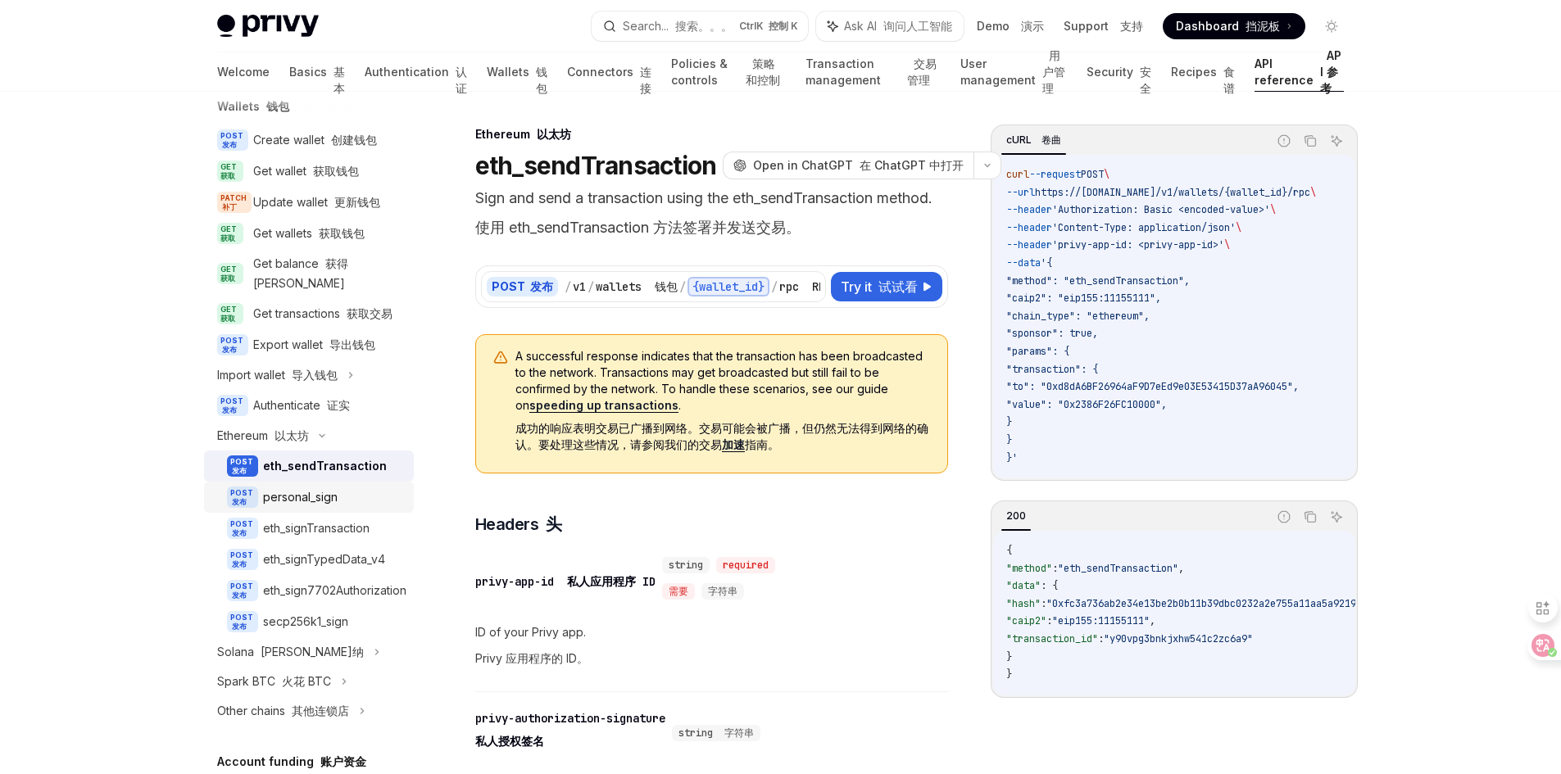
click at [299, 507] on div "personal_sign" at bounding box center [300, 498] width 75 height 20
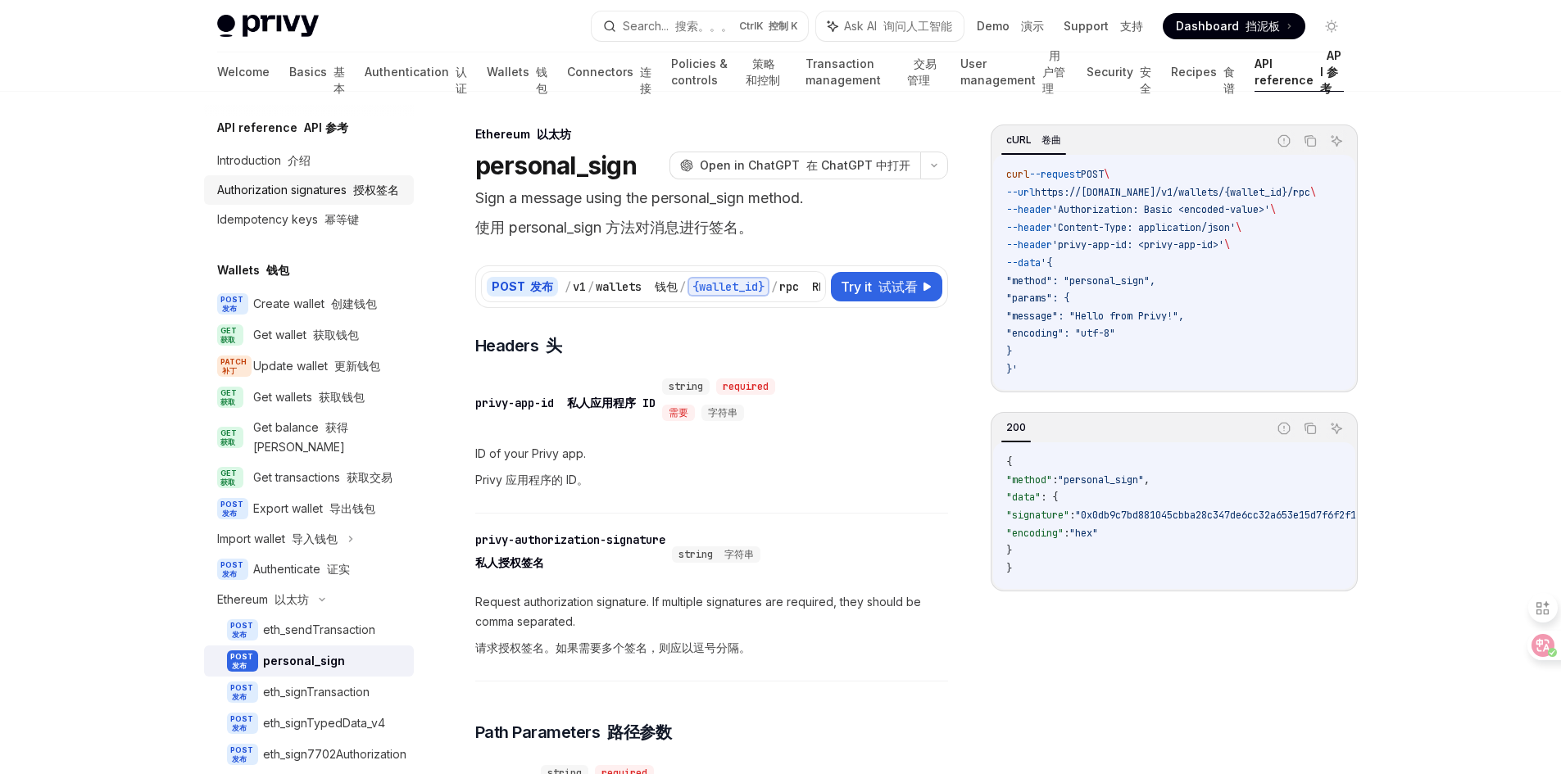
click at [286, 197] on div "Authorization signatures 授权签名" at bounding box center [308, 190] width 182 height 20
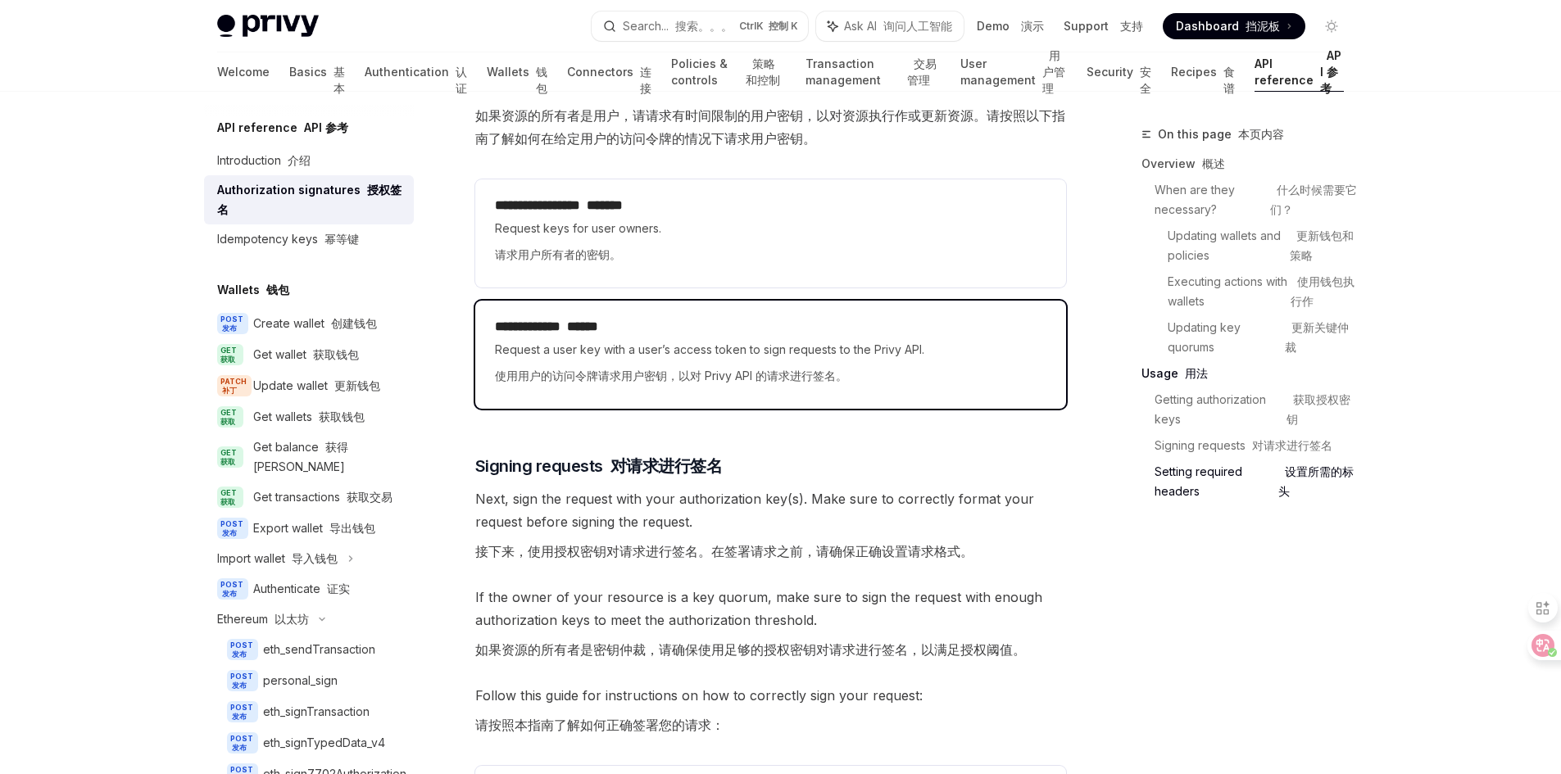
scroll to position [3360, 0]
click at [770, 366] on font "使用用户的访问令牌请求用户密钥，以对 Privy API 的请求进行签名。" at bounding box center [671, 375] width 352 height 20
type textarea "*"
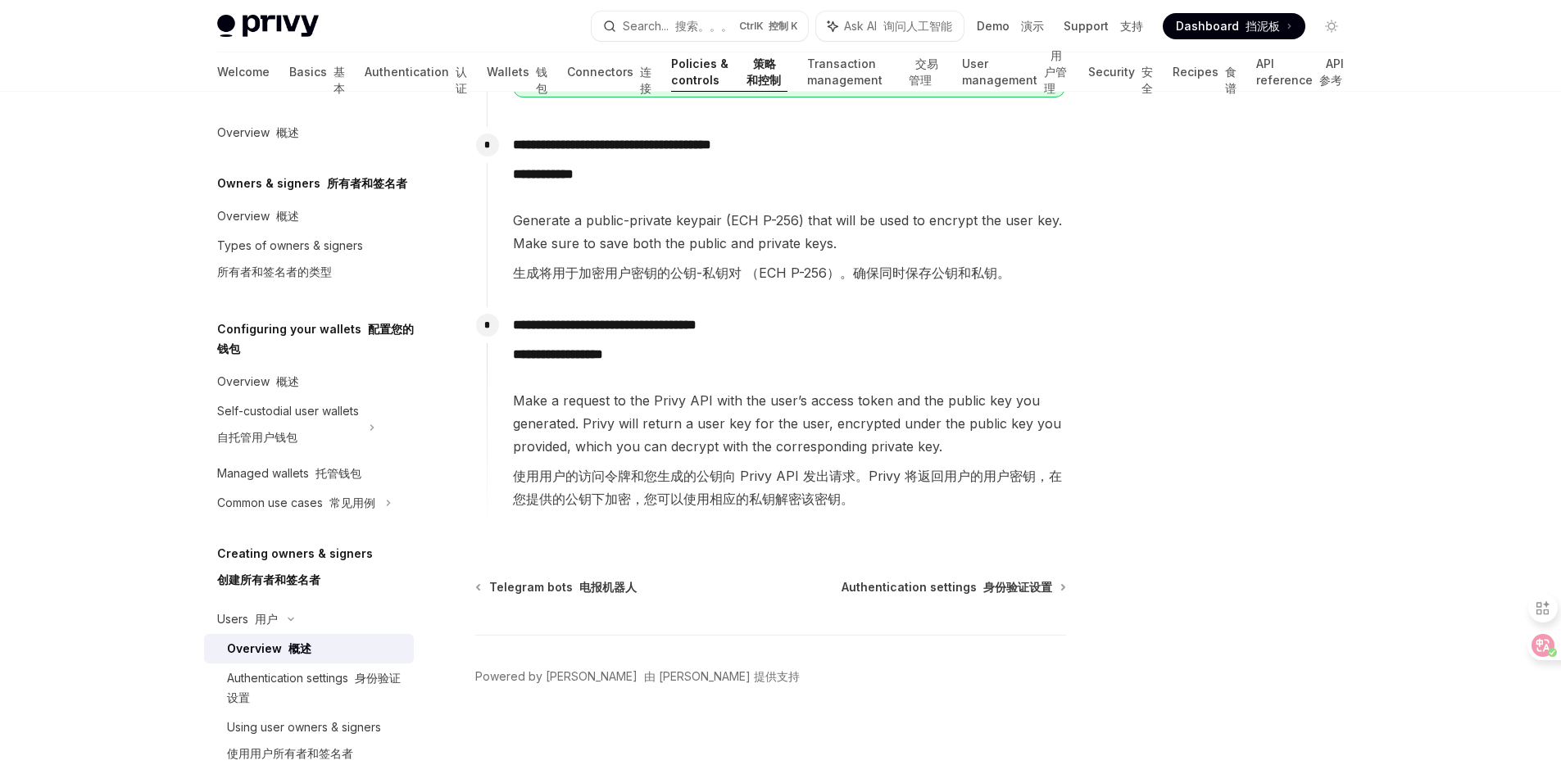
scroll to position [1154, 0]
click at [1346, 290] on div at bounding box center [1233, 450] width 249 height 650
